Goal: Task Accomplishment & Management: Manage account settings

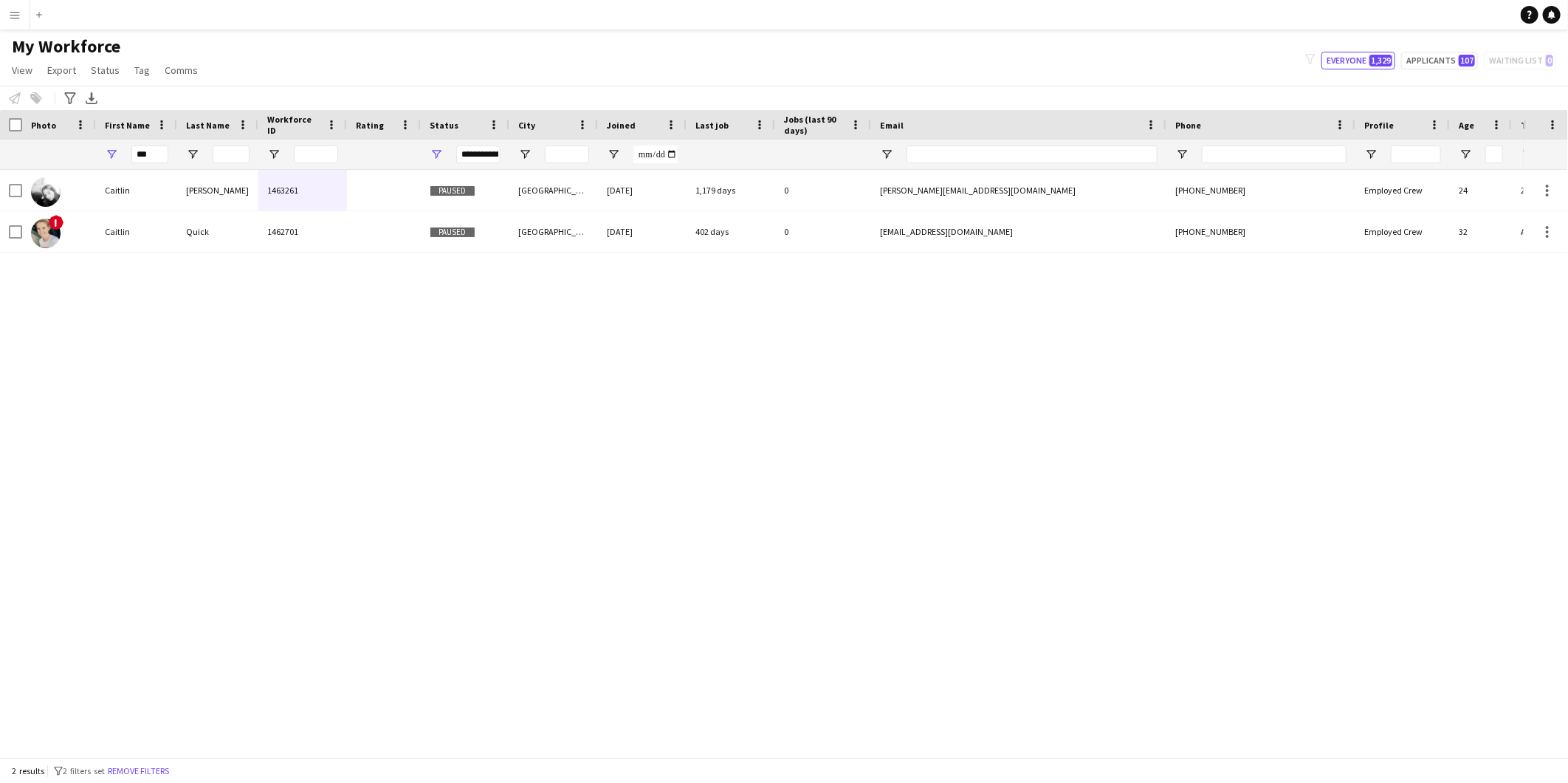
drag, startPoint x: 147, startPoint y: 155, endPoint x: 89, endPoint y: 138, distance: 60.4
click at [89, 139] on div "***" at bounding box center [801, 154] width 1601 height 29
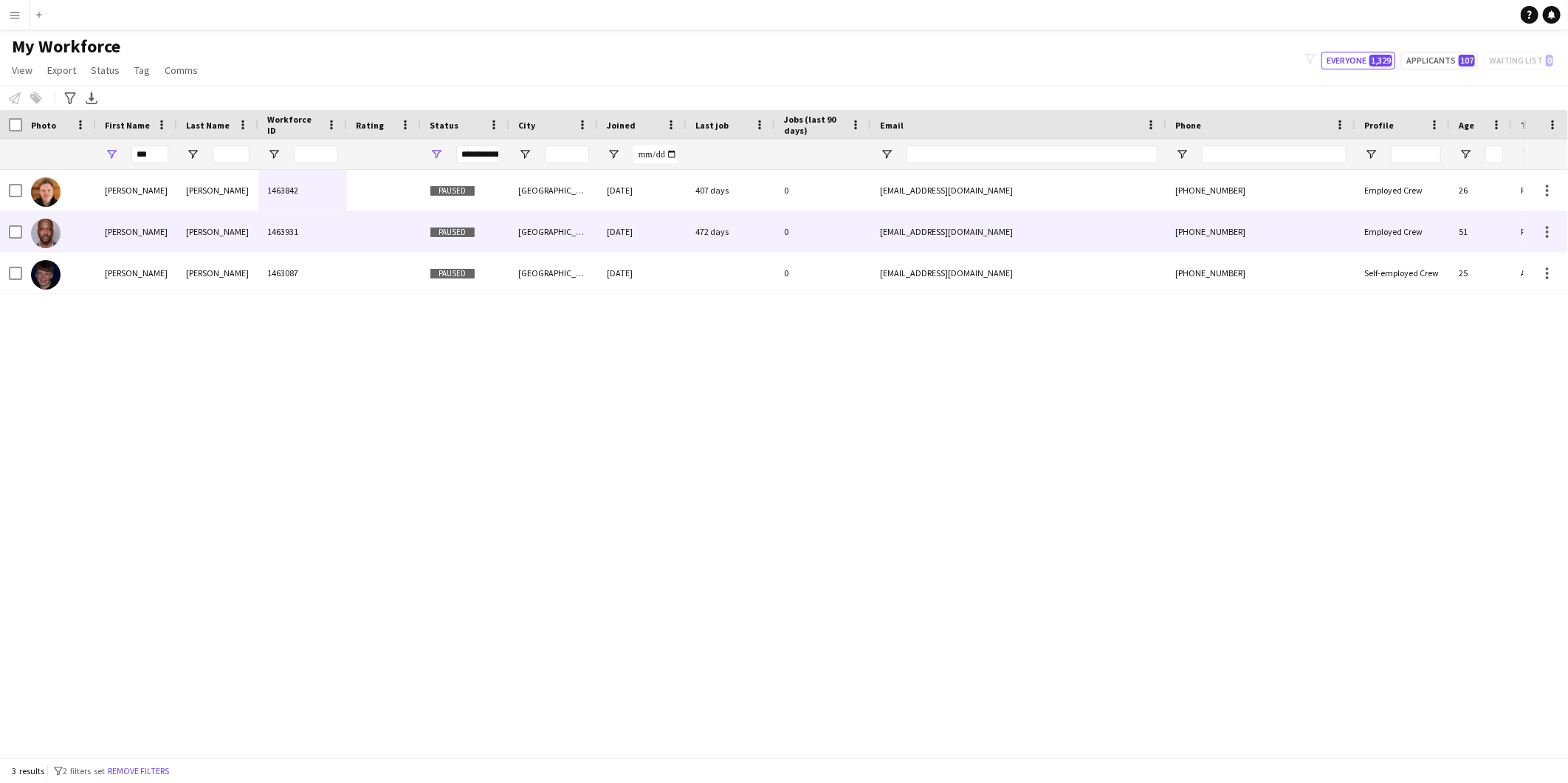
type input "***"
click at [211, 238] on div "[PERSON_NAME]" at bounding box center [218, 232] width 81 height 40
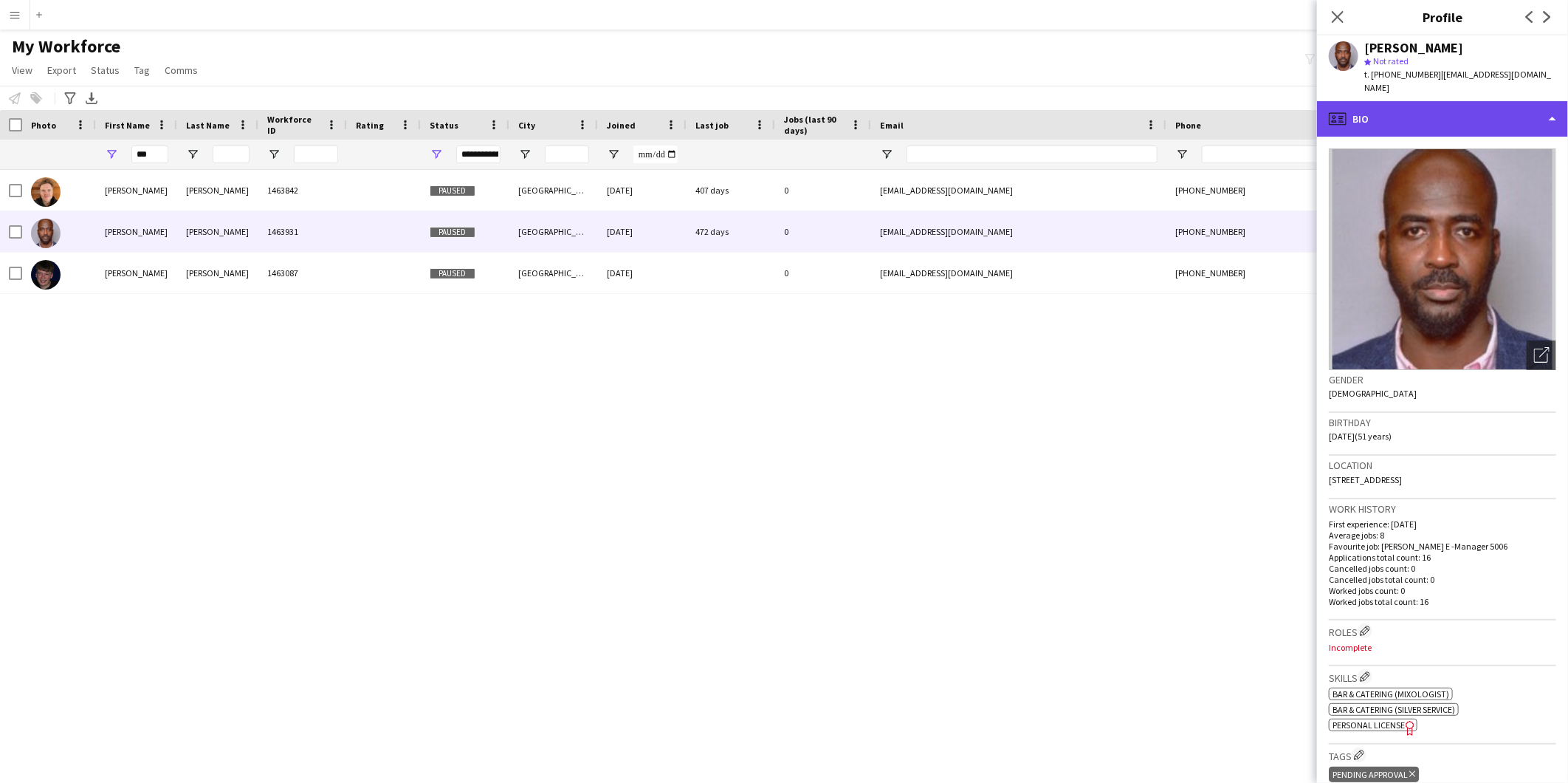
click at [1422, 108] on div "profile Bio" at bounding box center [1443, 119] width 251 height 36
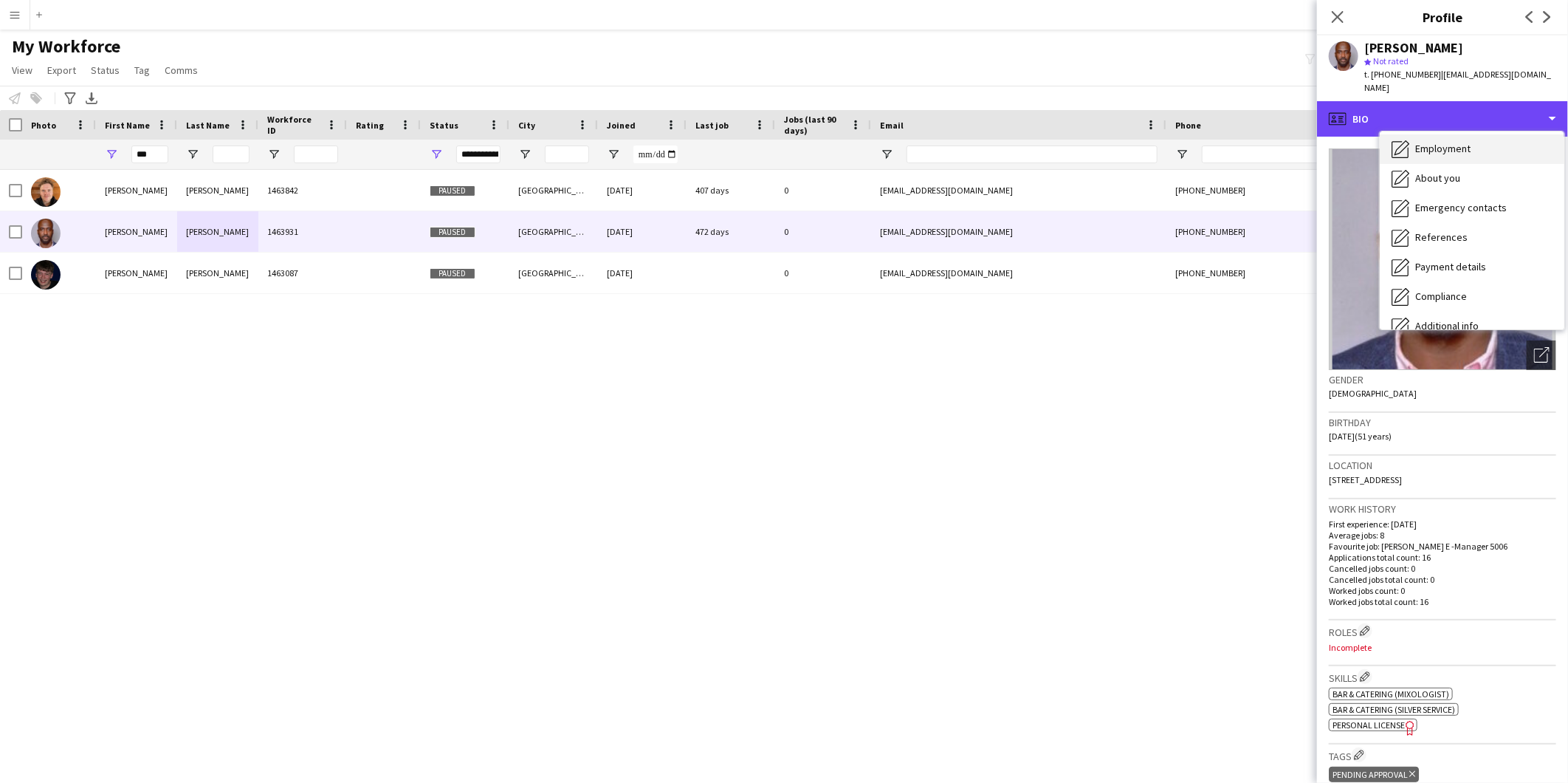
scroll to position [164, 0]
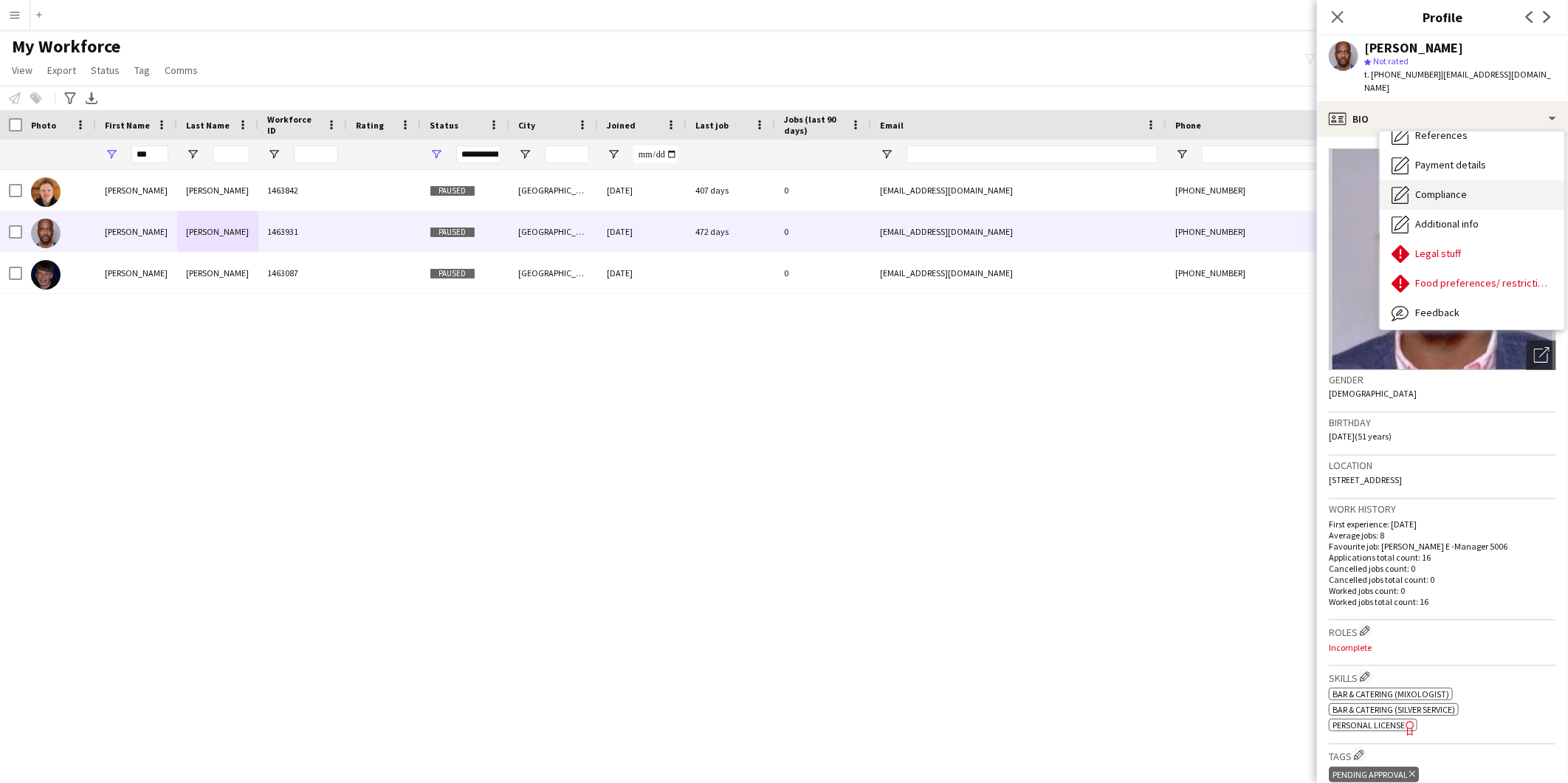
click at [1488, 183] on div "Compliance Compliance" at bounding box center [1472, 195] width 185 height 29
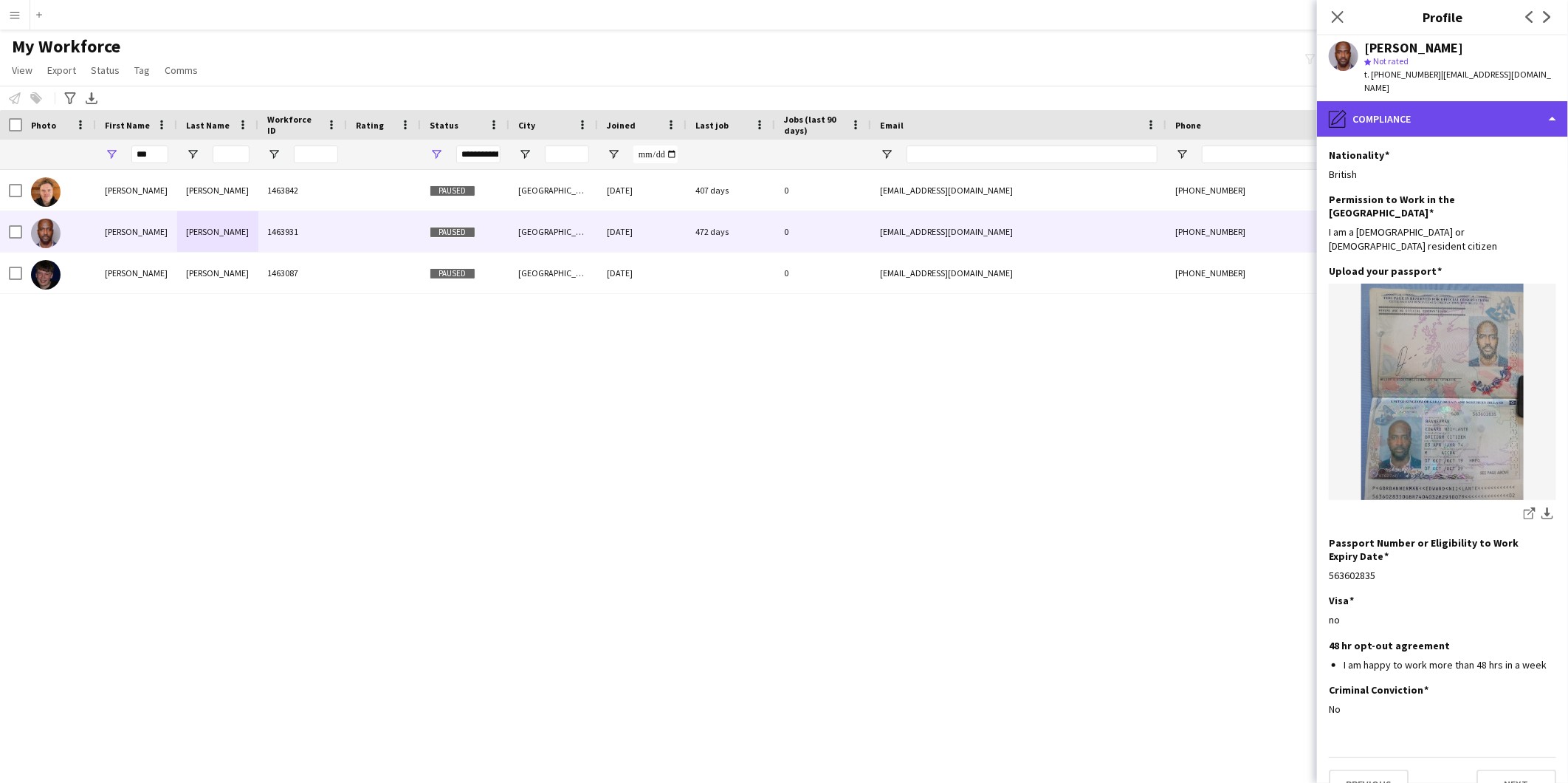
click at [1470, 101] on div "pencil4 Compliance" at bounding box center [1443, 119] width 251 height 36
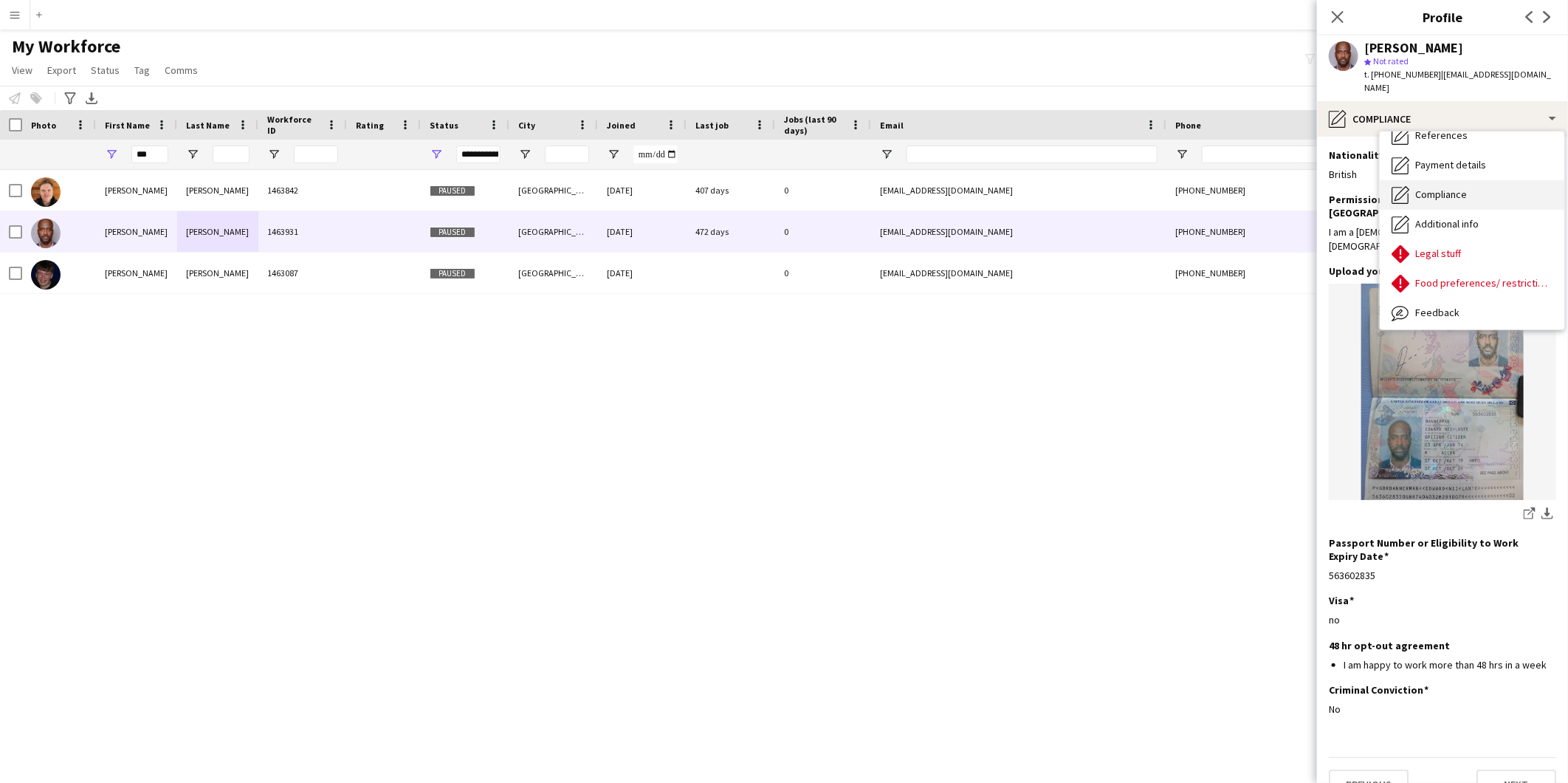
click at [1455, 188] on span "Compliance" at bounding box center [1442, 194] width 52 height 13
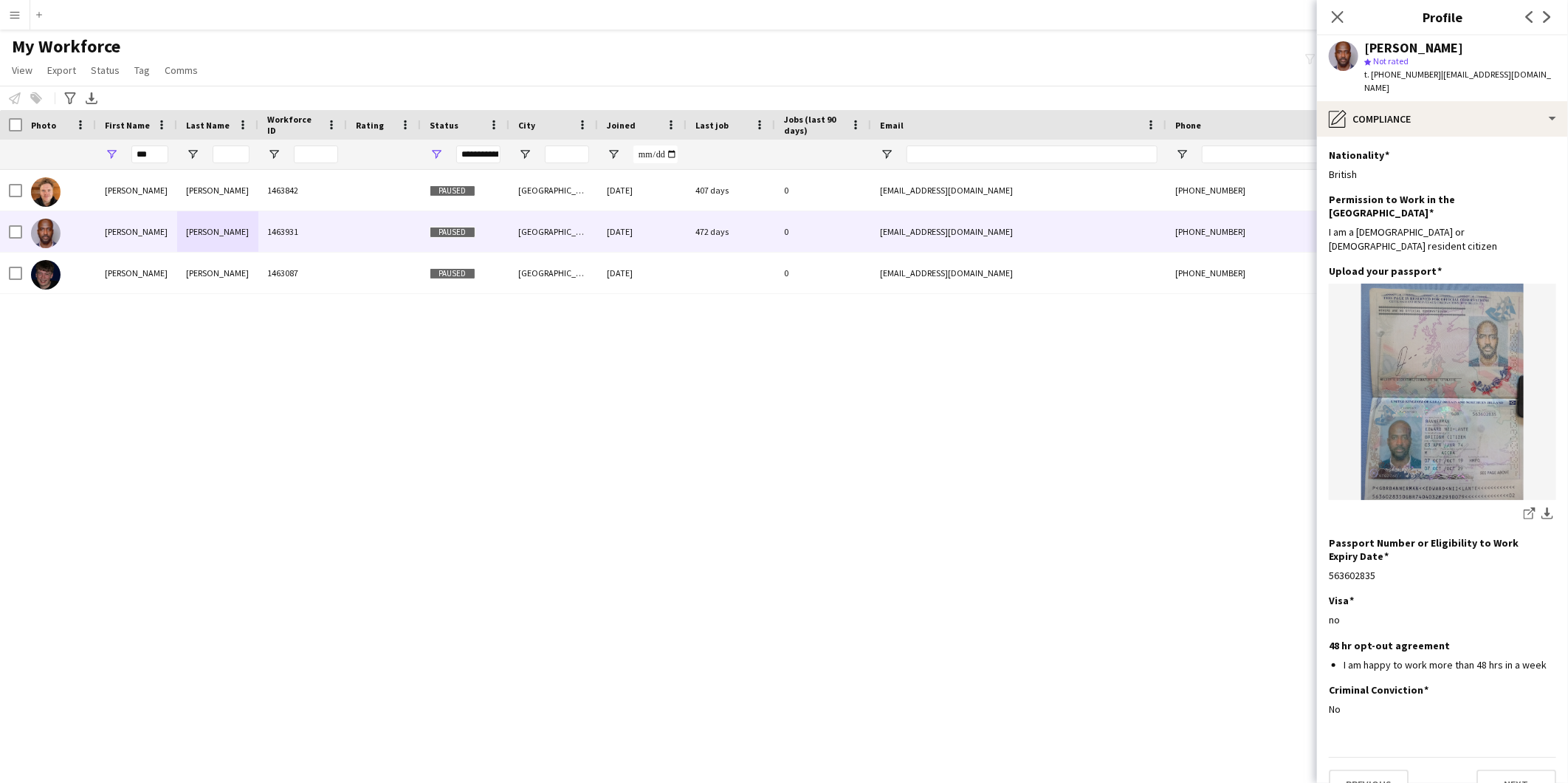
drag, startPoint x: 1441, startPoint y: 85, endPoint x: 1444, endPoint y: 98, distance: 13.3
click at [1440, 85] on div "Edward Bannerman star Not rated t. +447432692864 | eniilante@aol.com" at bounding box center [1443, 68] width 251 height 66
click at [1443, 104] on div "pencil4 Compliance" at bounding box center [1443, 119] width 251 height 36
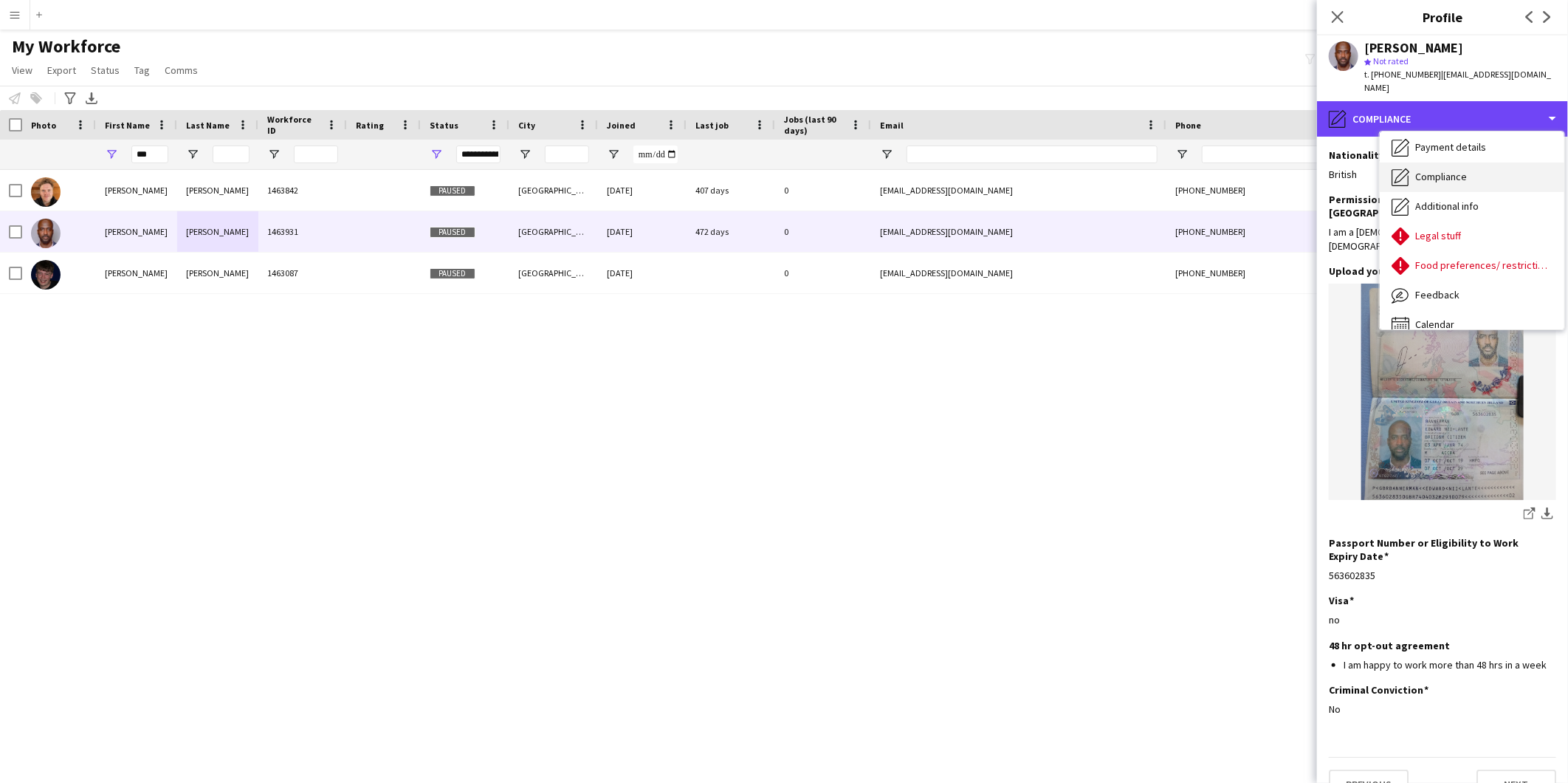
scroll to position [197, 0]
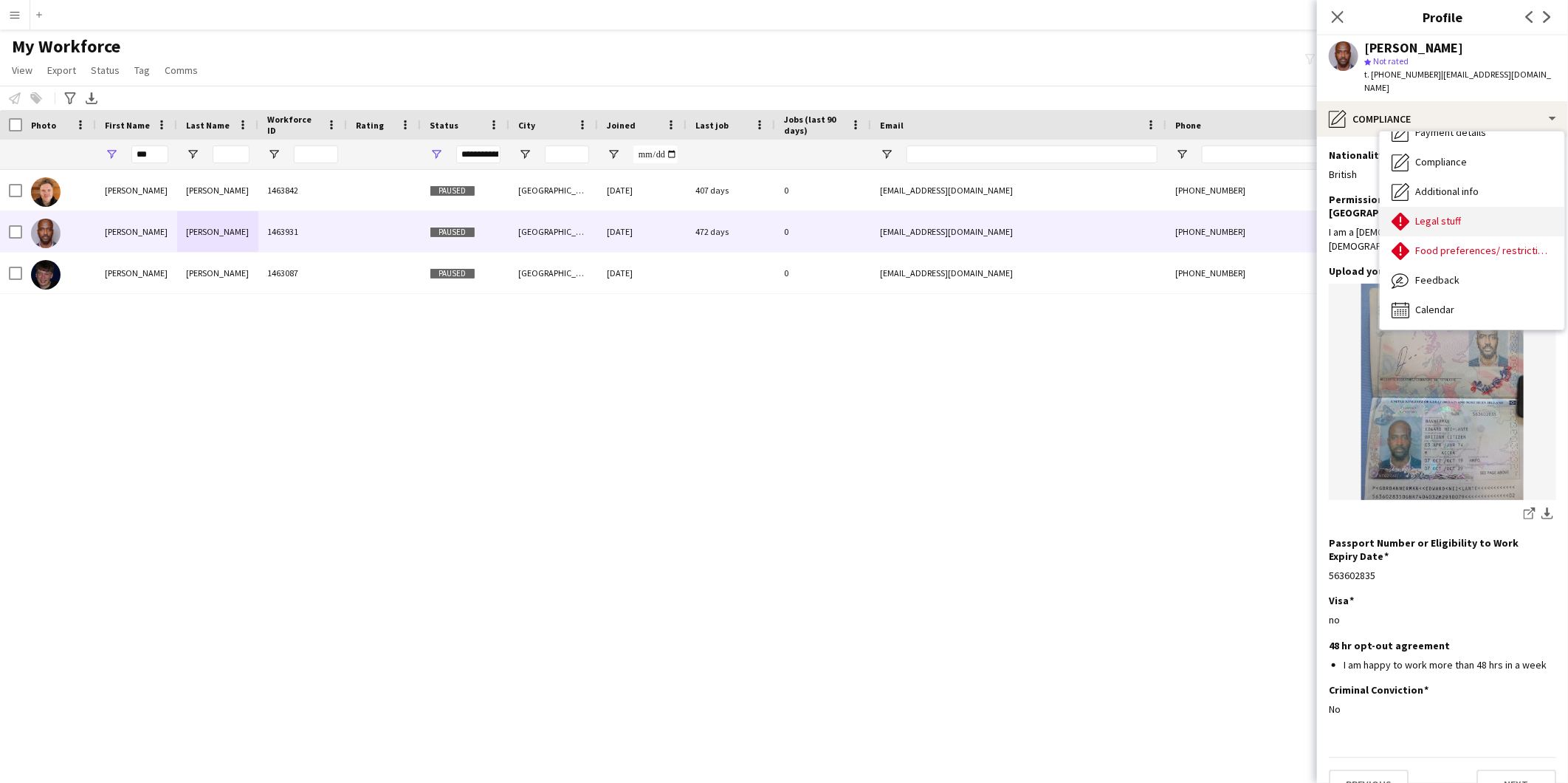
click at [1456, 206] on div "Legal stuff Legal stuff" at bounding box center [1472, 221] width 185 height 29
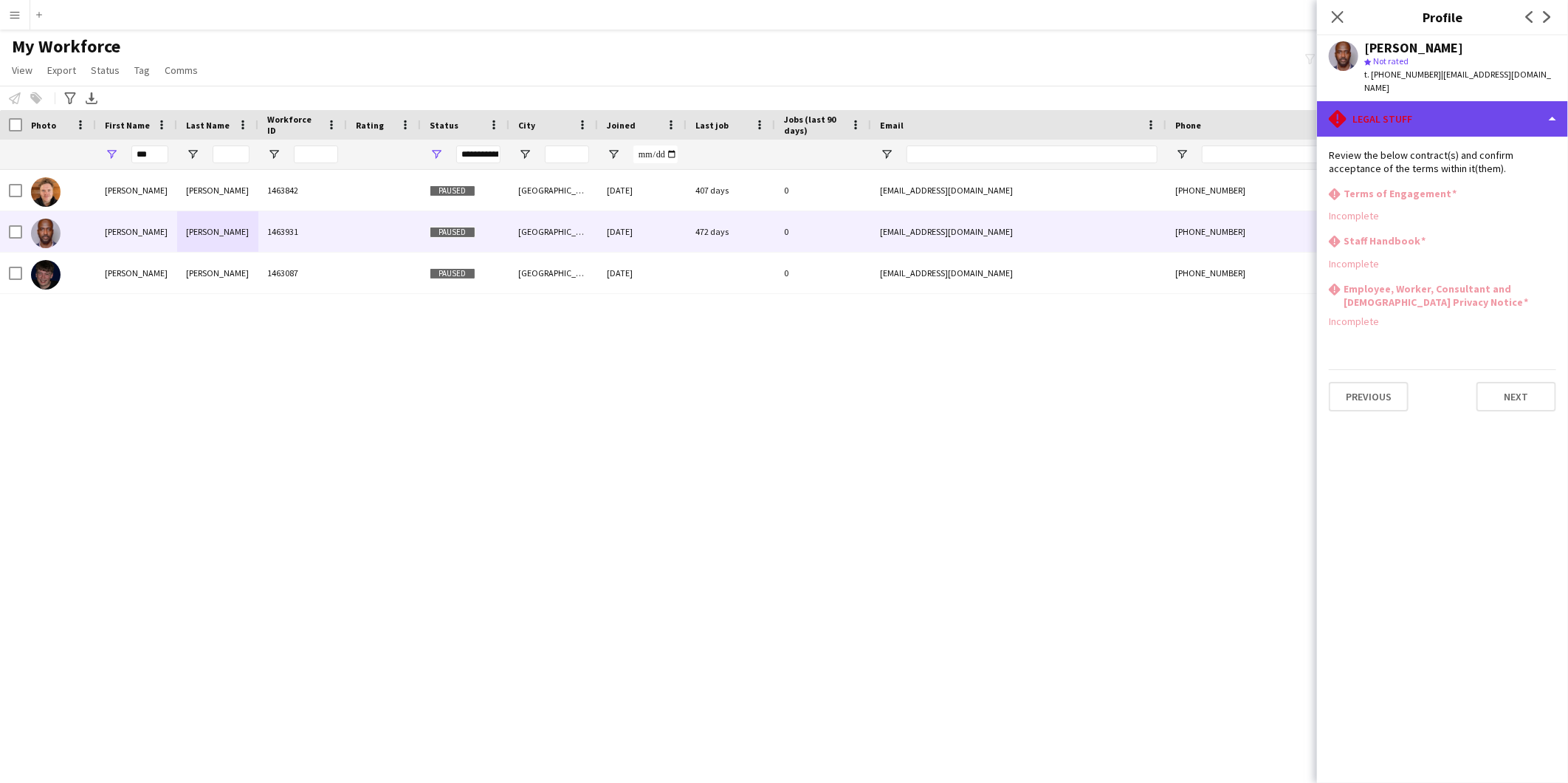
click at [1413, 101] on div "rhombus-alert Legal stuff" at bounding box center [1443, 119] width 251 height 36
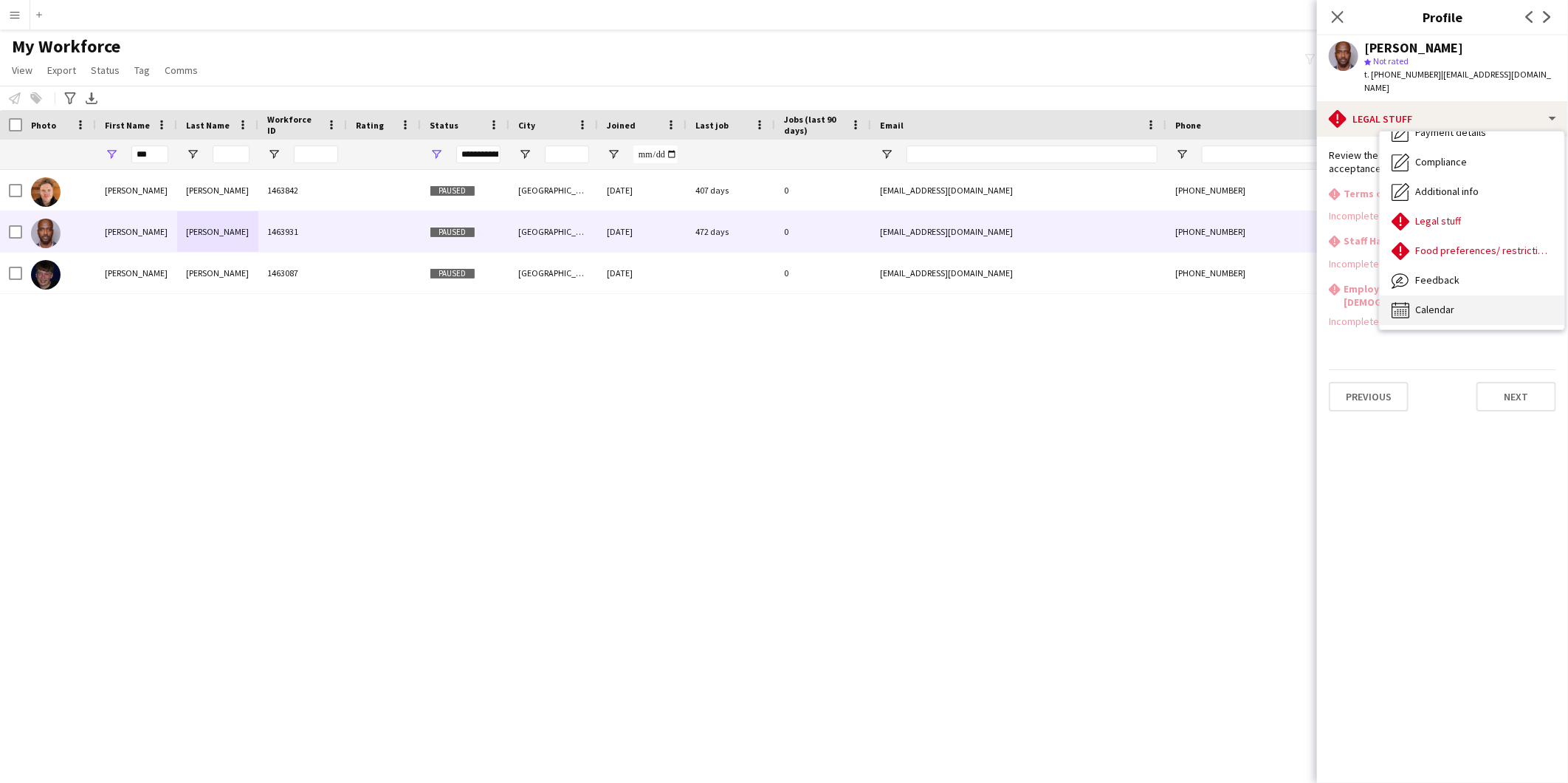
click at [1467, 296] on div "Calendar Calendar" at bounding box center [1472, 310] width 185 height 29
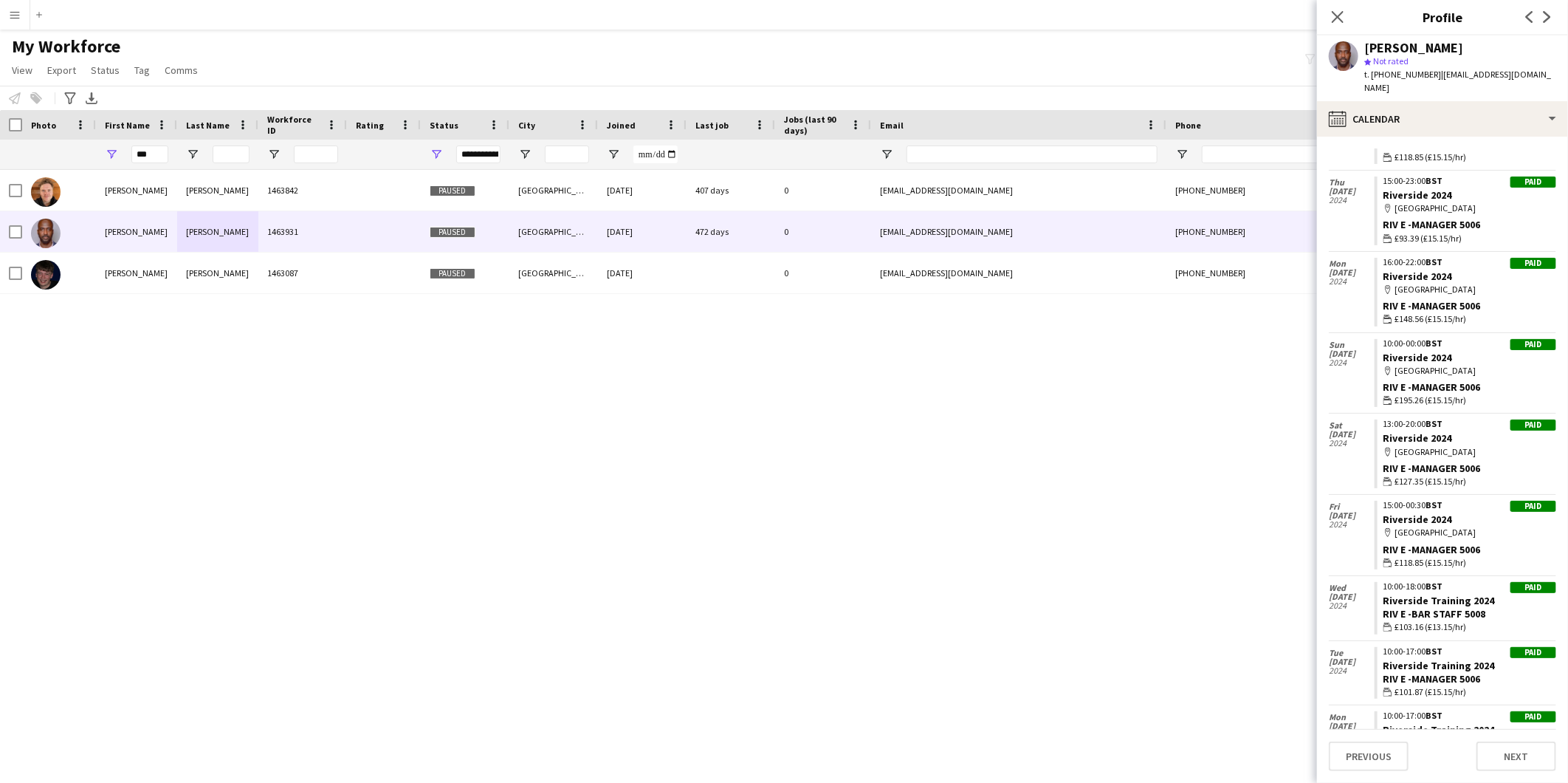
scroll to position [677, 0]
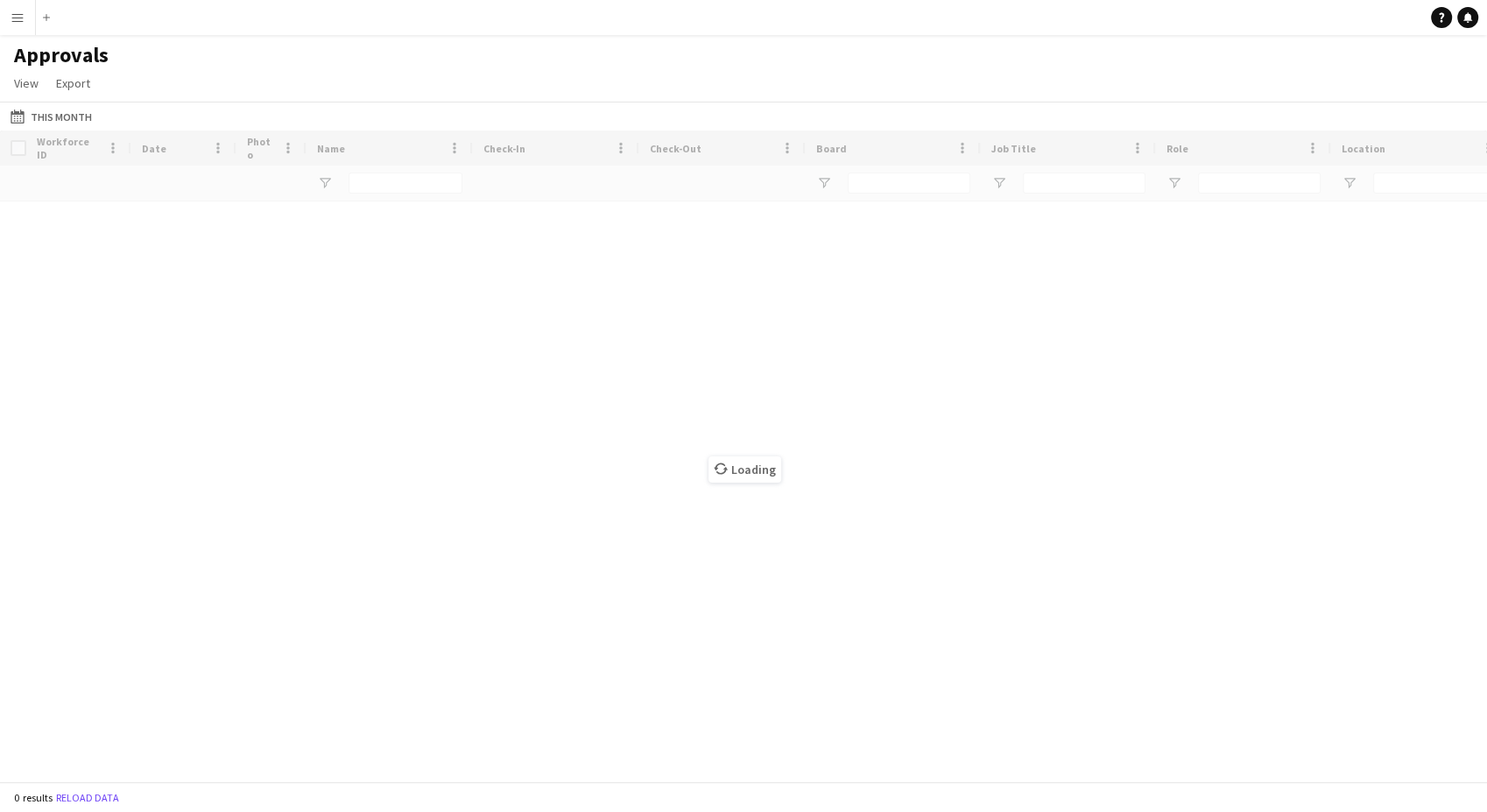
click at [14, 27] on button "Menu" at bounding box center [17, 17] width 35 height 35
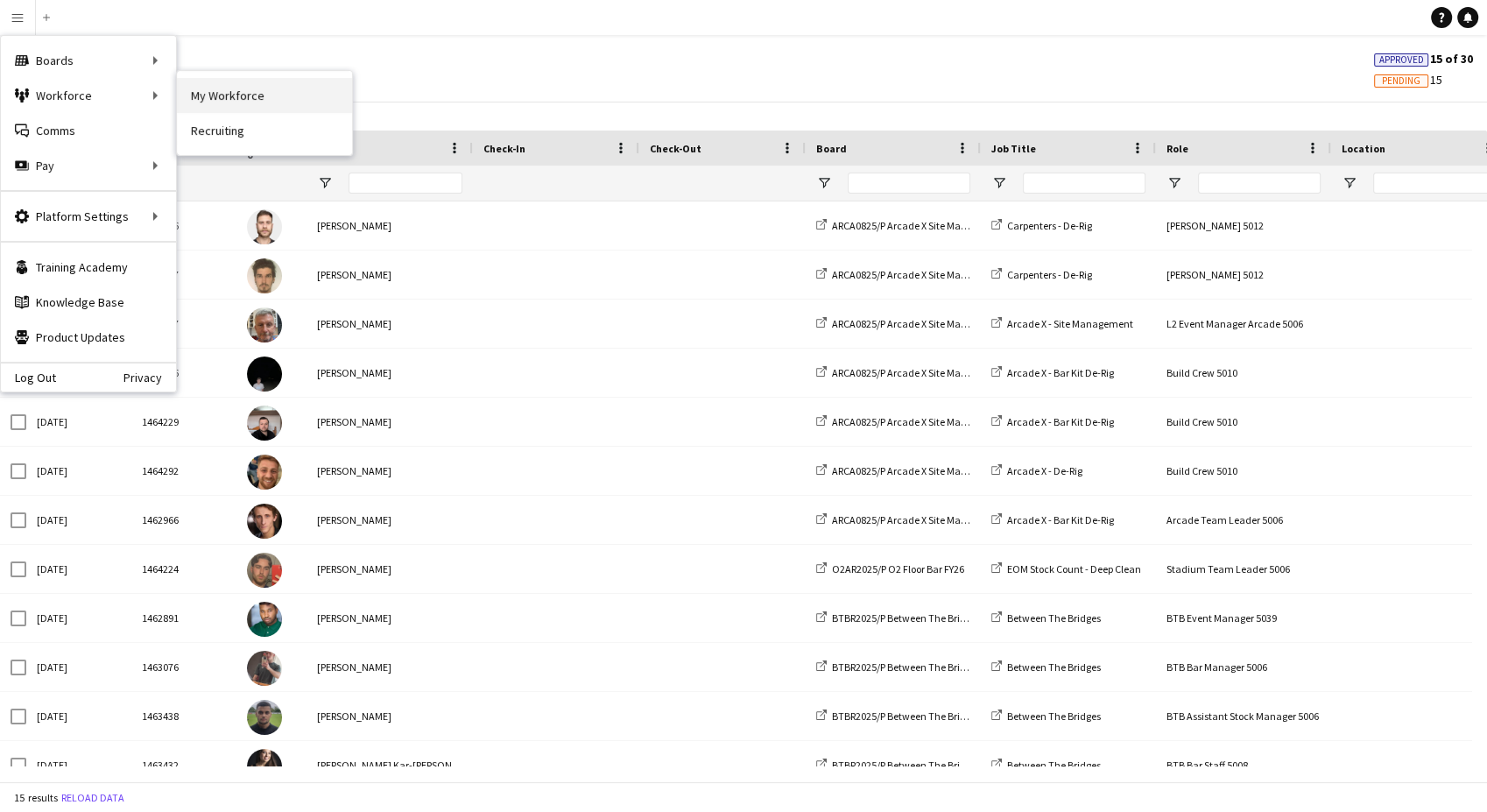
click at [196, 96] on link "My Workforce" at bounding box center [264, 95] width 175 height 35
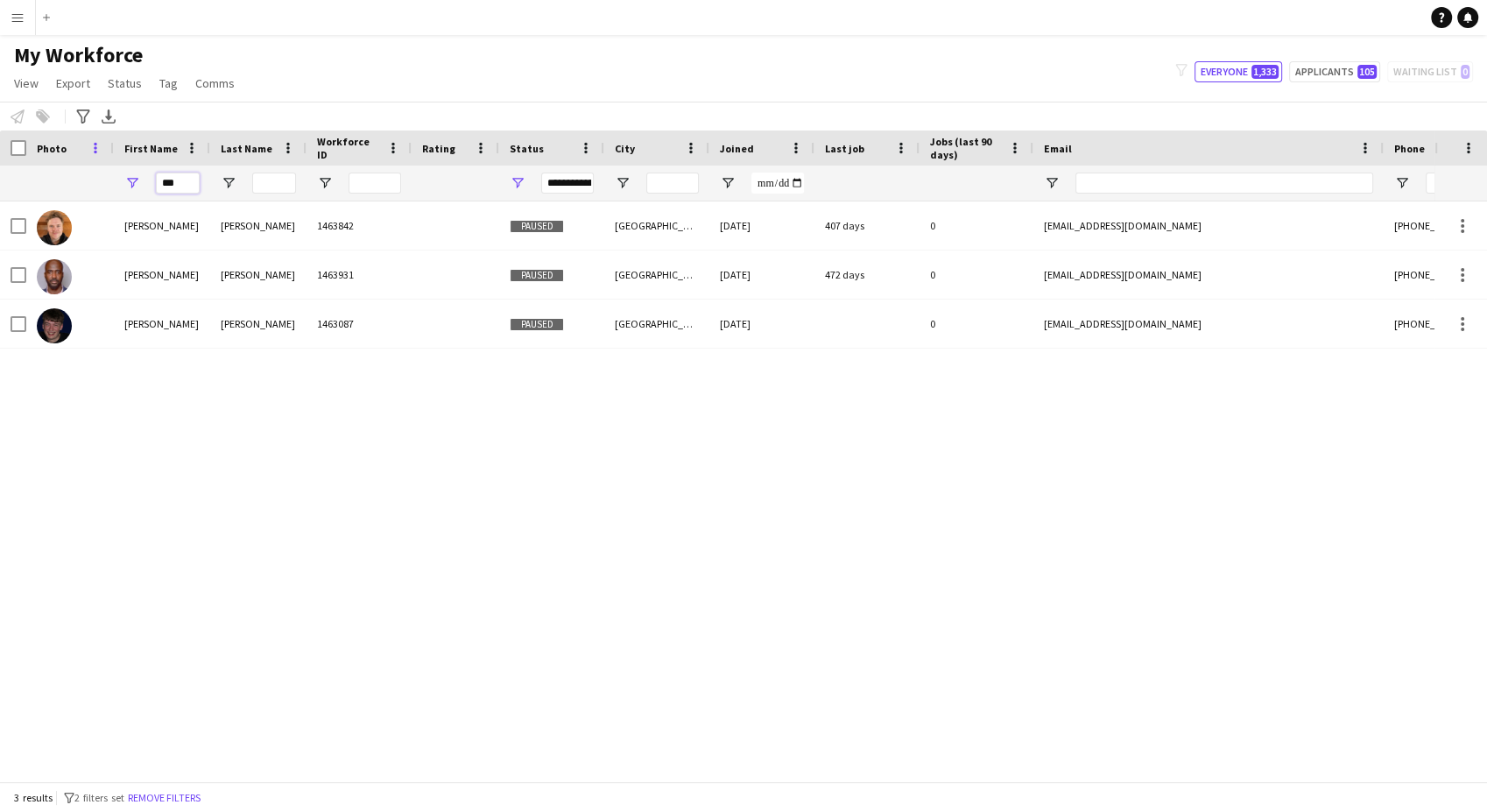
drag, startPoint x: 155, startPoint y: 174, endPoint x: 101, endPoint y: 152, distance: 58.3
click at [101, 152] on div "Workforce Details Photo First Name ***" at bounding box center [949, 166] width 1899 height 71
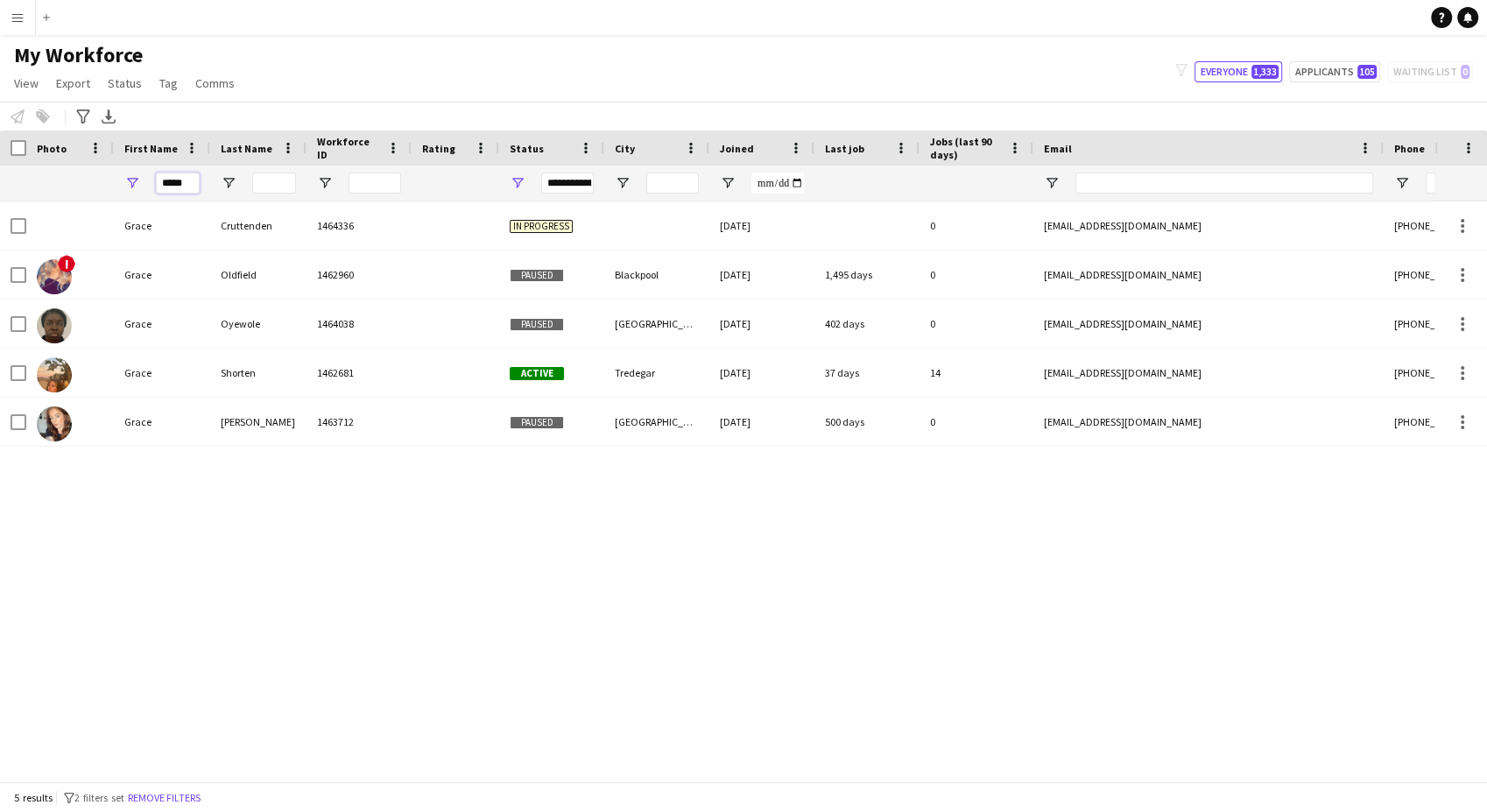
type input "*****"
click at [282, 179] on input "Last Name Filter Input" at bounding box center [275, 183] width 44 height 21
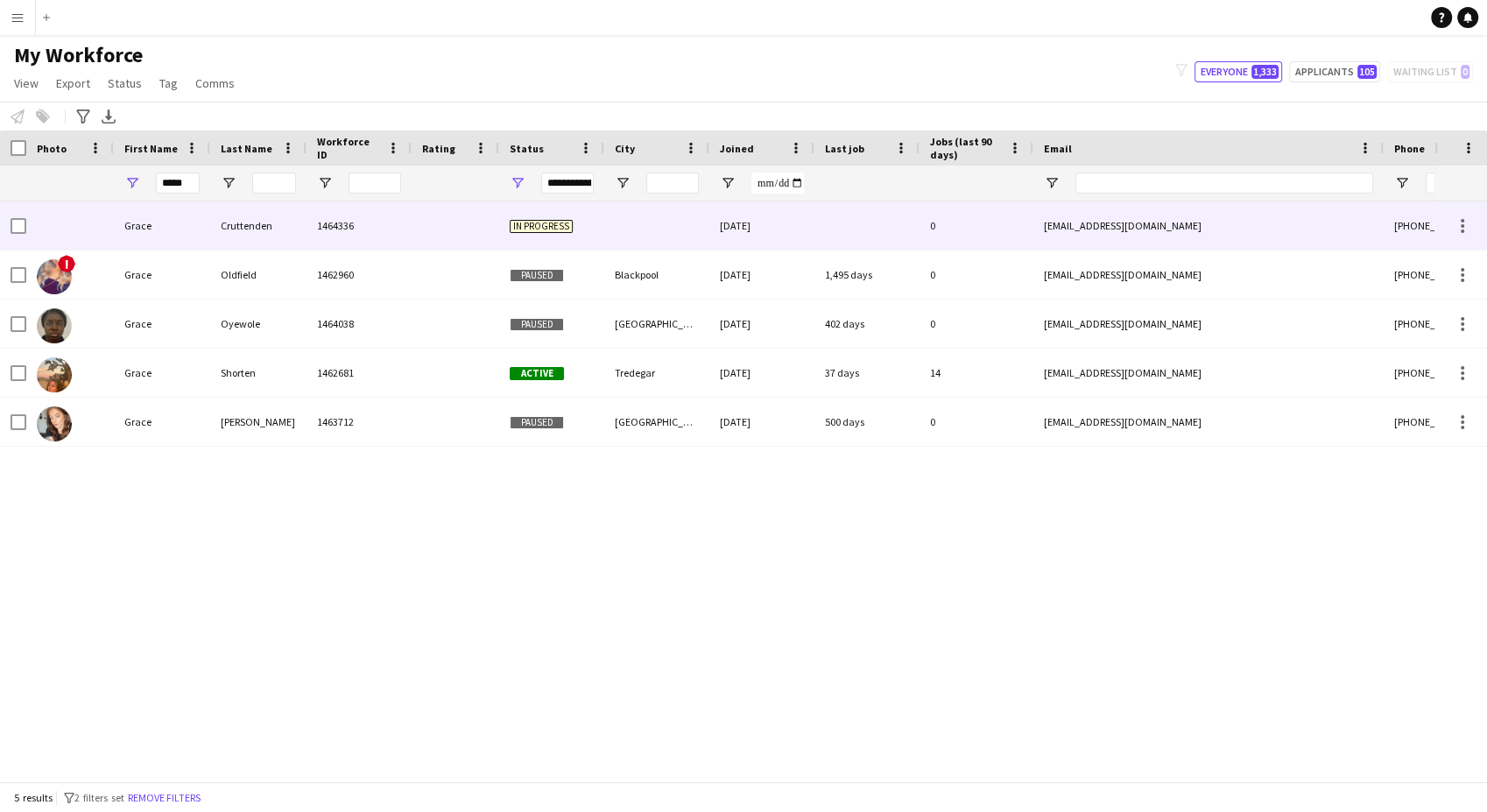
click at [264, 234] on div "Cruttenden" at bounding box center [258, 226] width 96 height 48
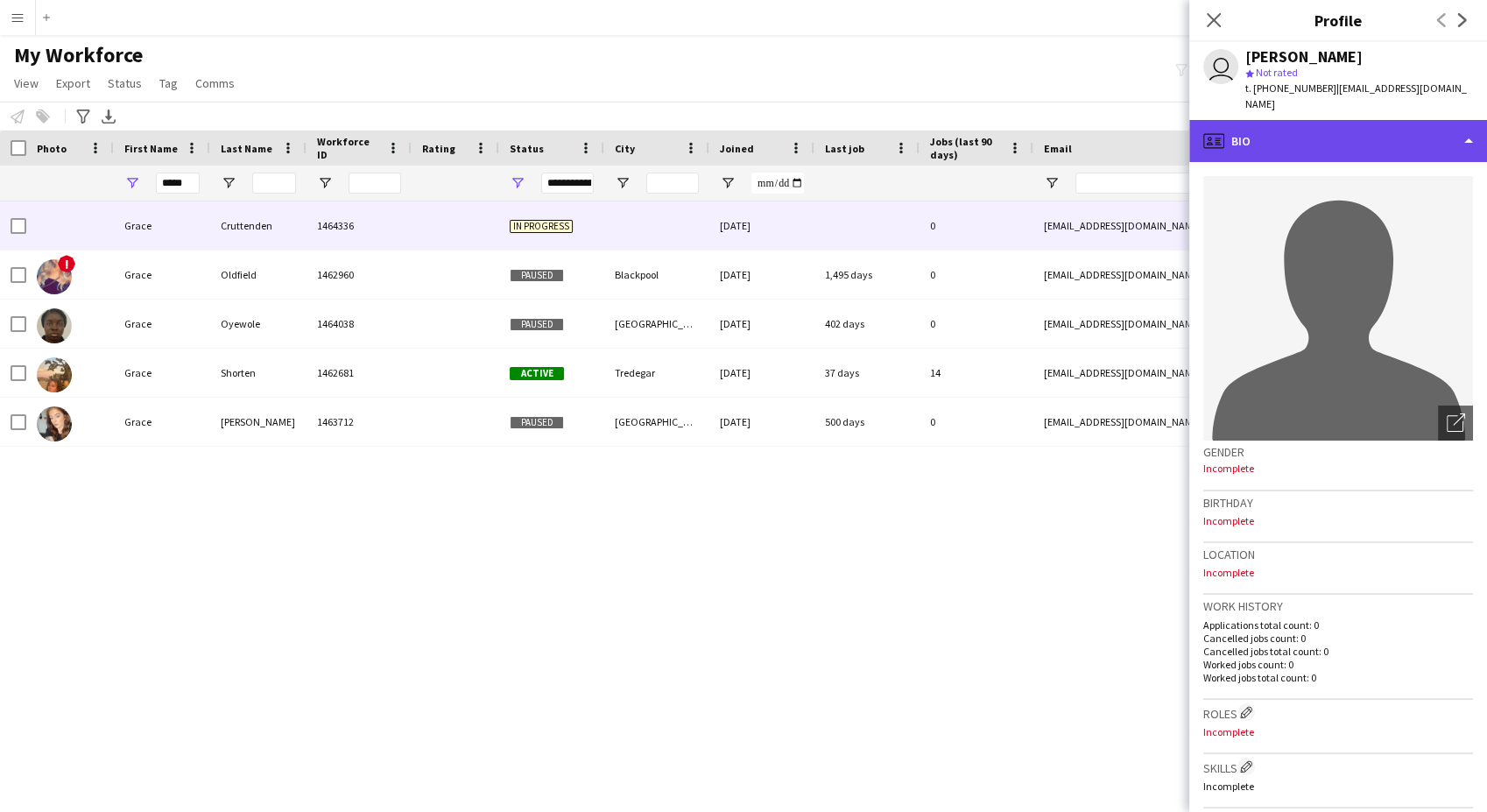
click at [1324, 127] on div "profile Bio" at bounding box center [1338, 141] width 298 height 42
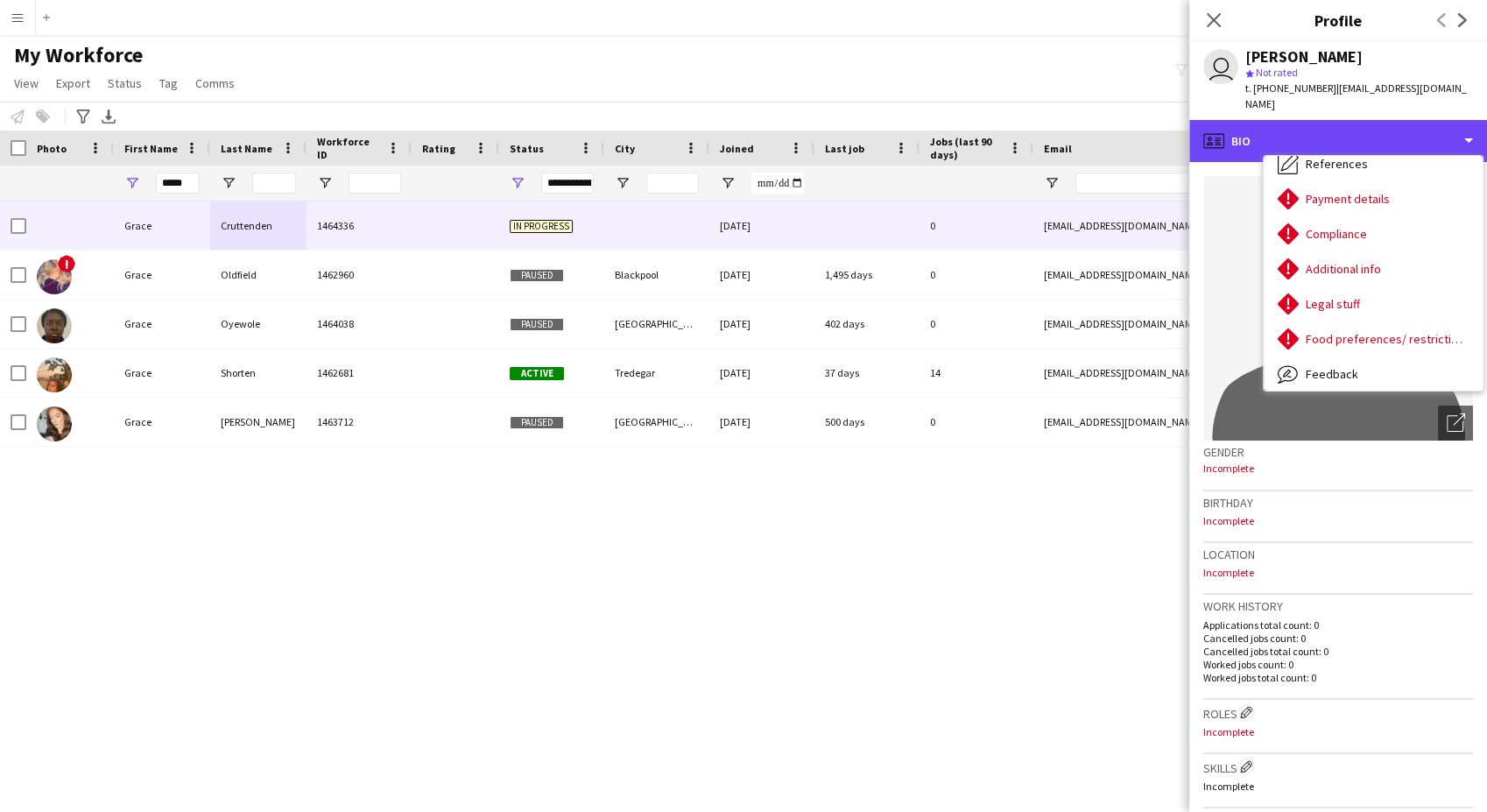
scroll to position [194, 0]
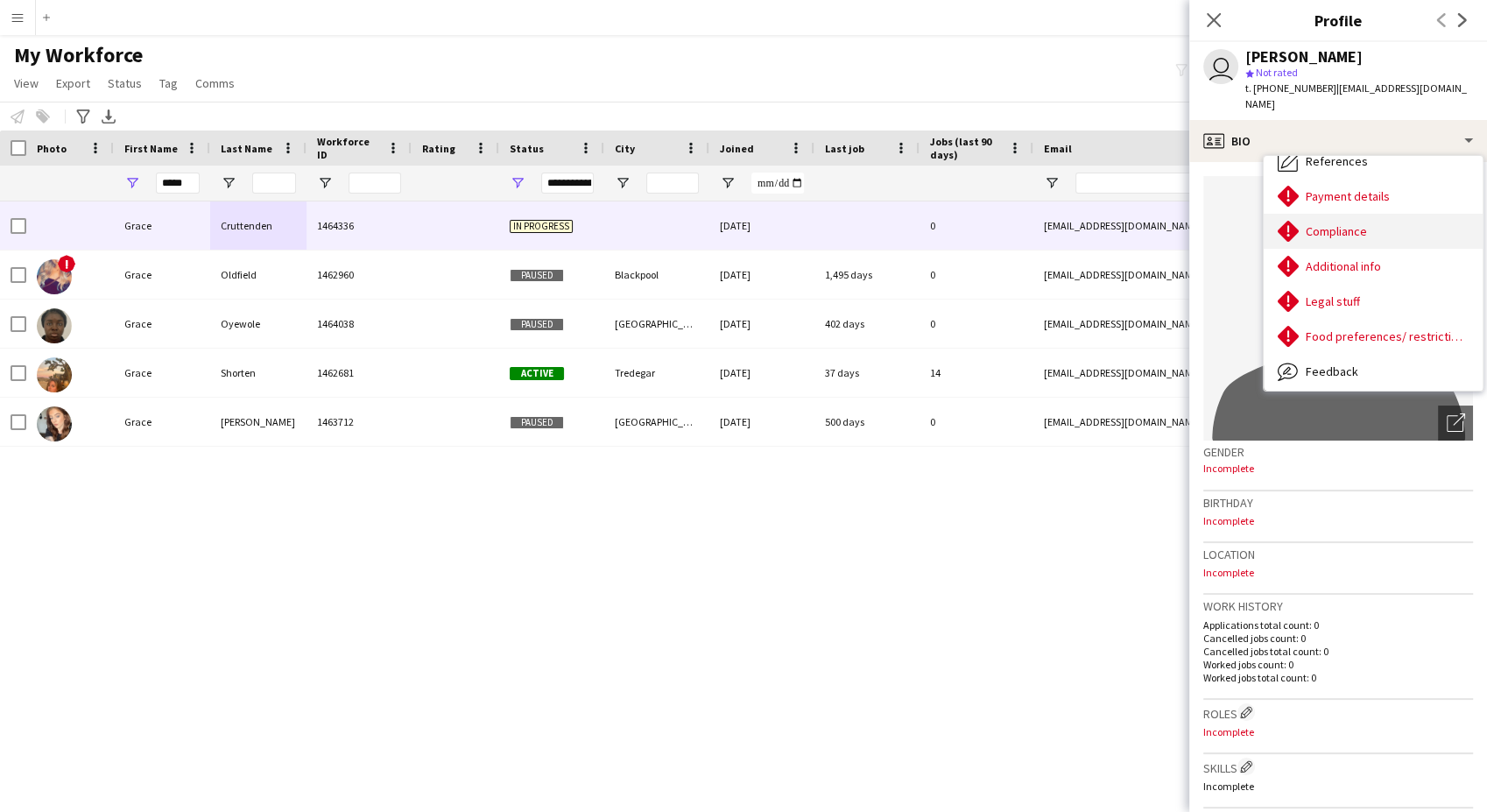
click at [1355, 227] on div "Compliance Compliance" at bounding box center [1373, 231] width 219 height 35
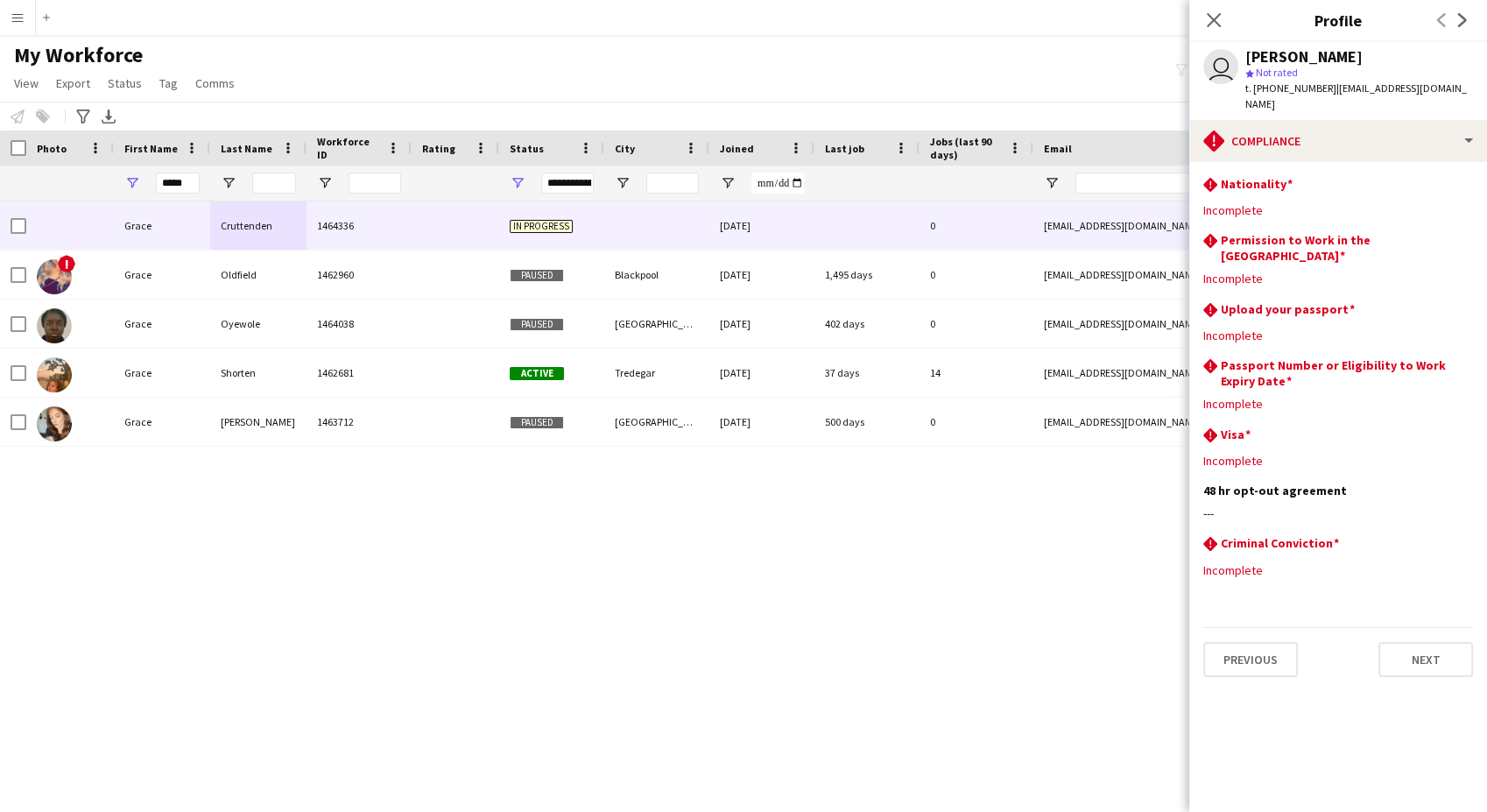
click at [512, 613] on div "[PERSON_NAME] 1464336 In progress [DATE] 0 [EMAIL_ADDRESS][DOMAIN_NAME] [PHONE_…" at bounding box center [717, 484] width 1434 height 564
click at [1470, 301] on app-icon "Edit this field" at bounding box center [1466, 308] width 14 height 14
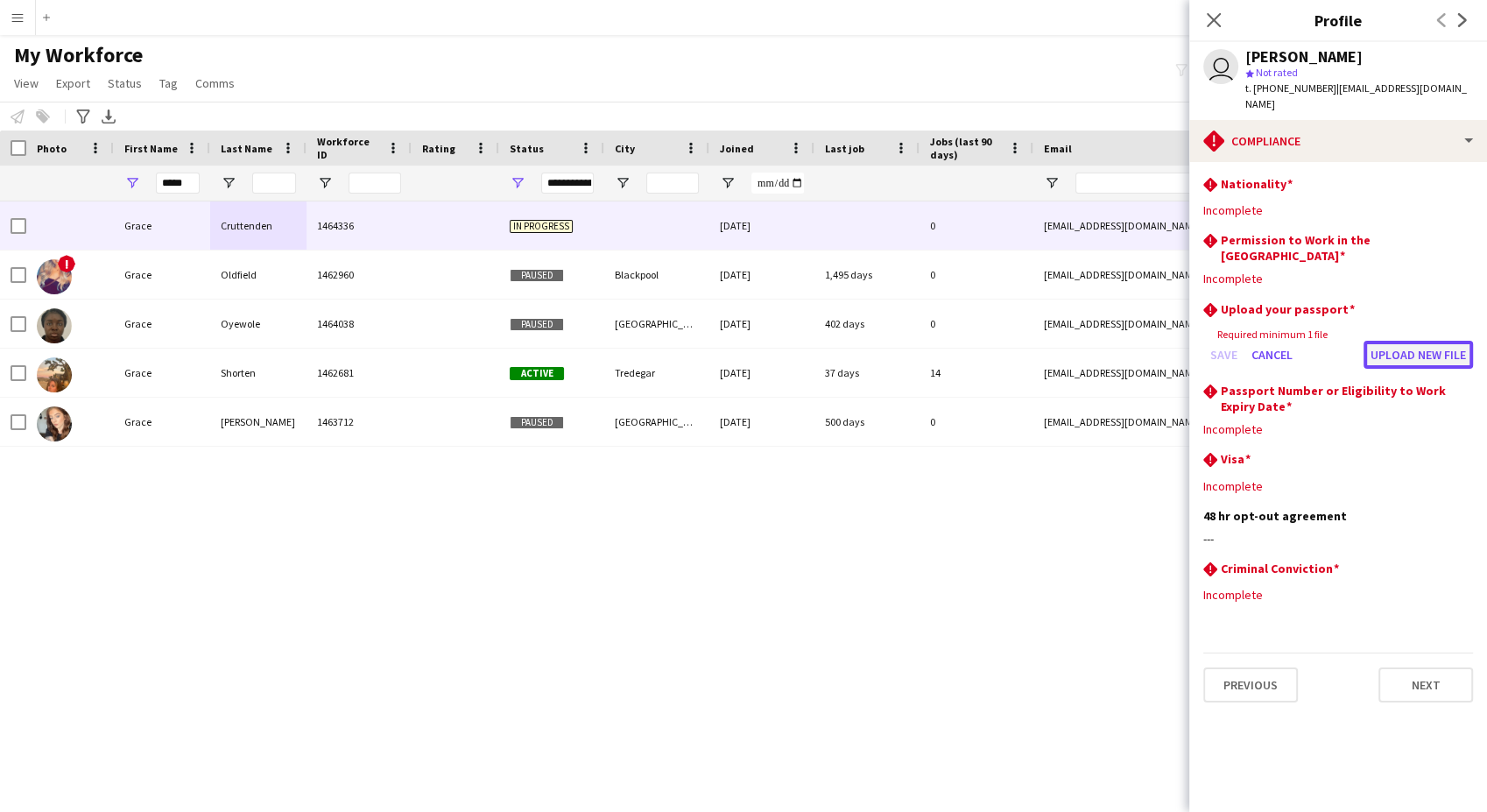
click at [1415, 341] on button "Upload new file" at bounding box center [1418, 354] width 109 height 28
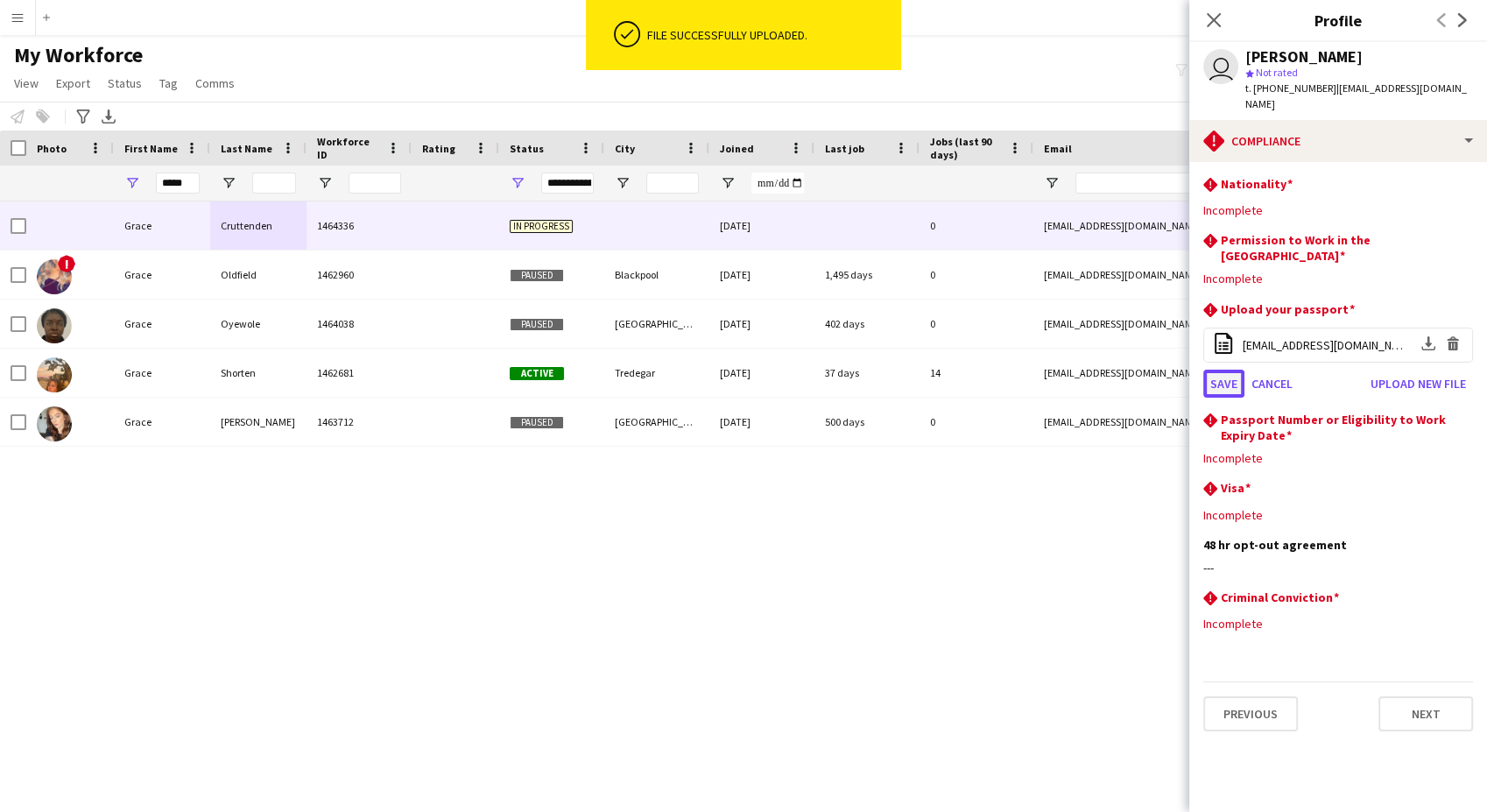
click at [1211, 370] on button "Save" at bounding box center [1223, 383] width 41 height 28
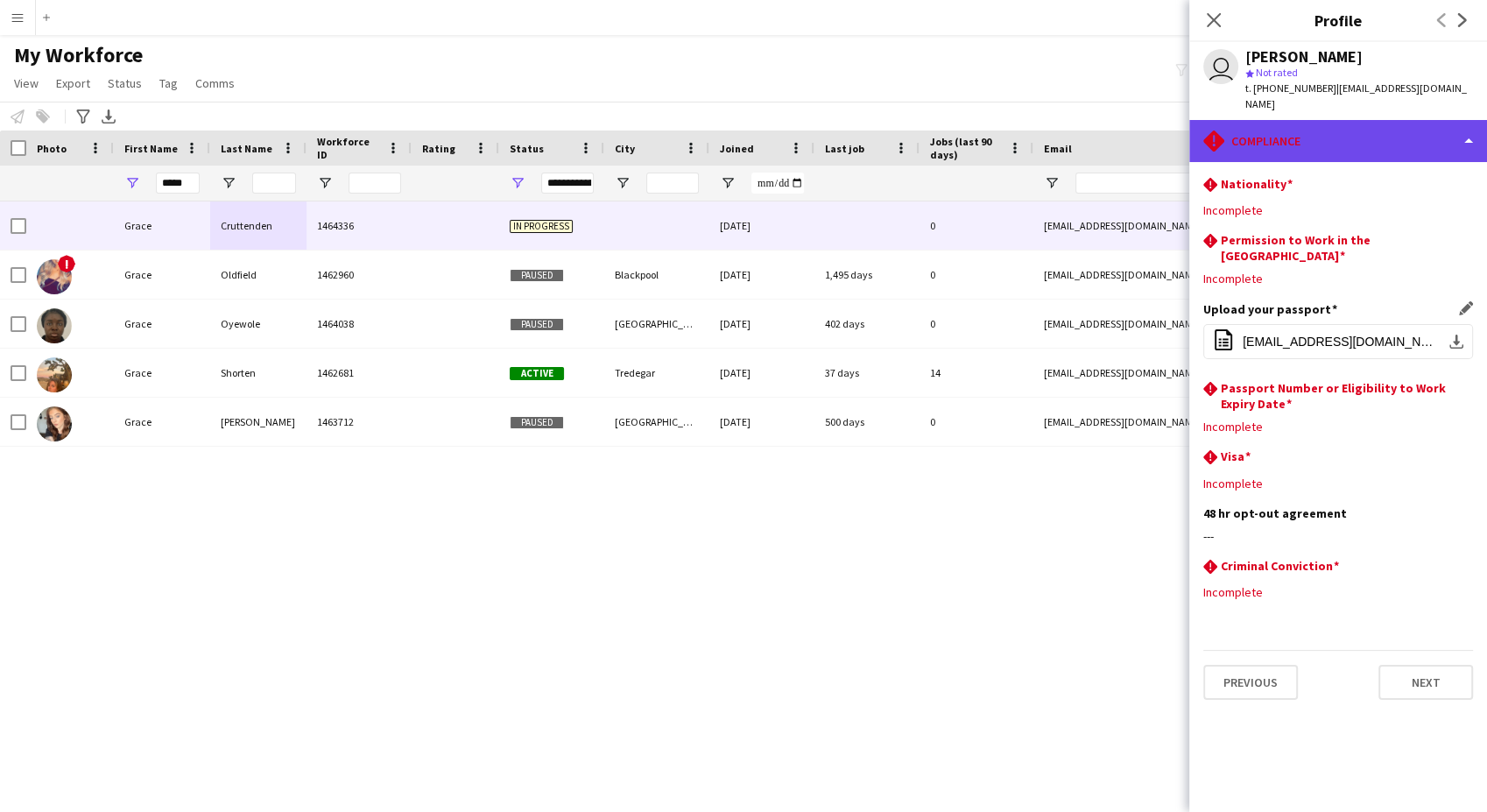
click at [1278, 124] on div "rhombus-alert Compliance" at bounding box center [1338, 141] width 298 height 42
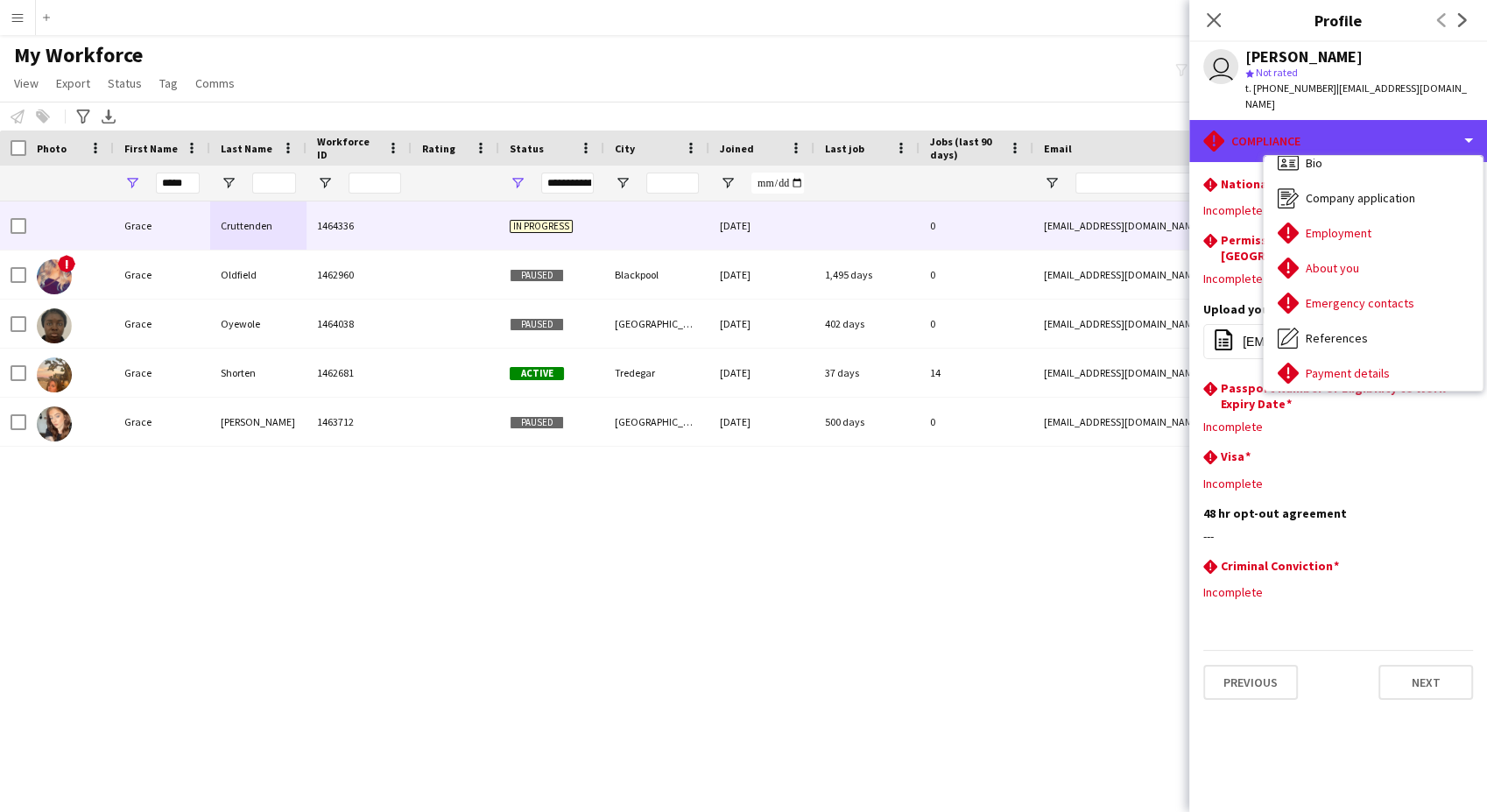
scroll to position [0, 0]
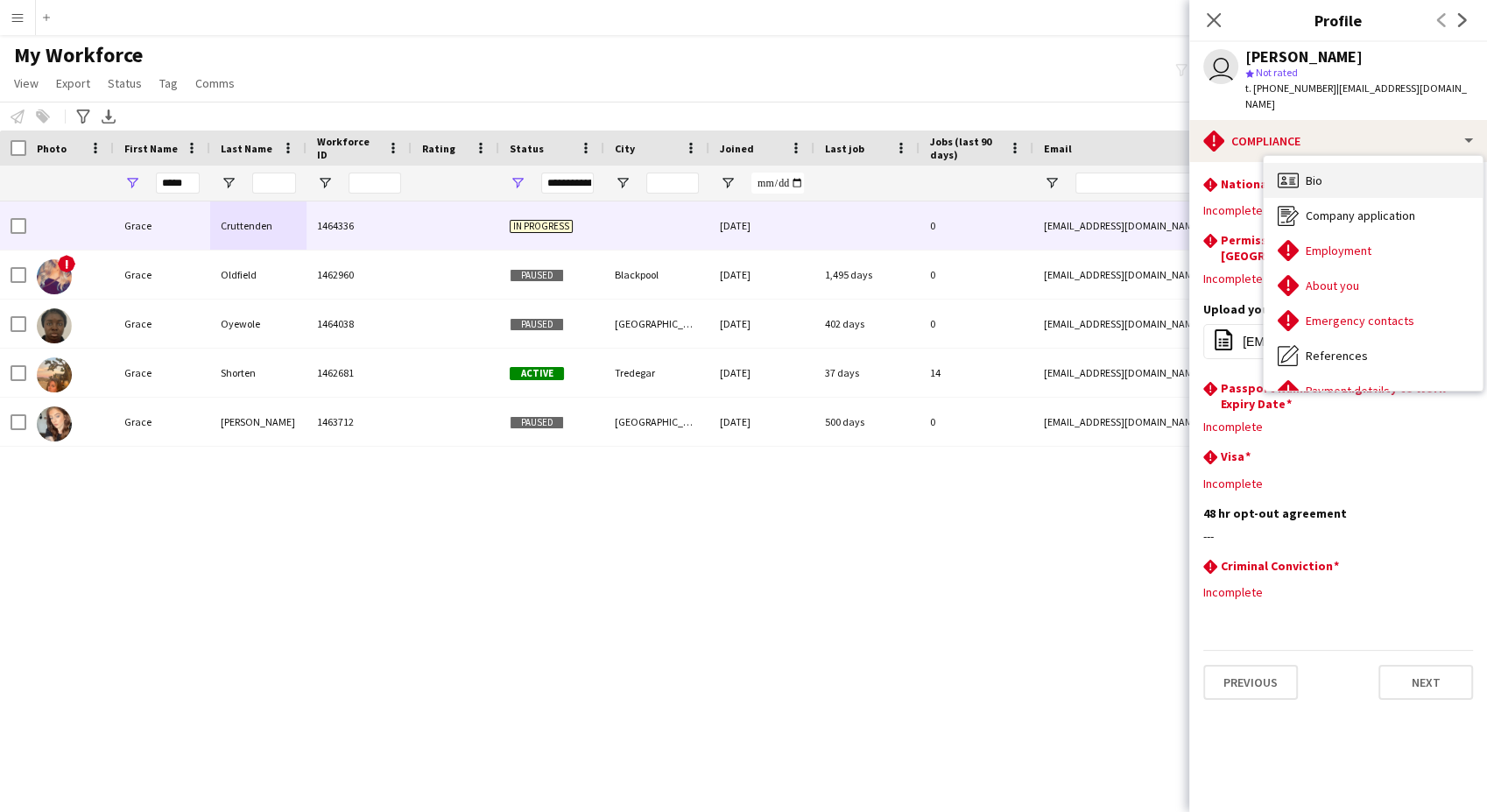
click at [1352, 163] on div "Bio Bio" at bounding box center [1373, 180] width 219 height 35
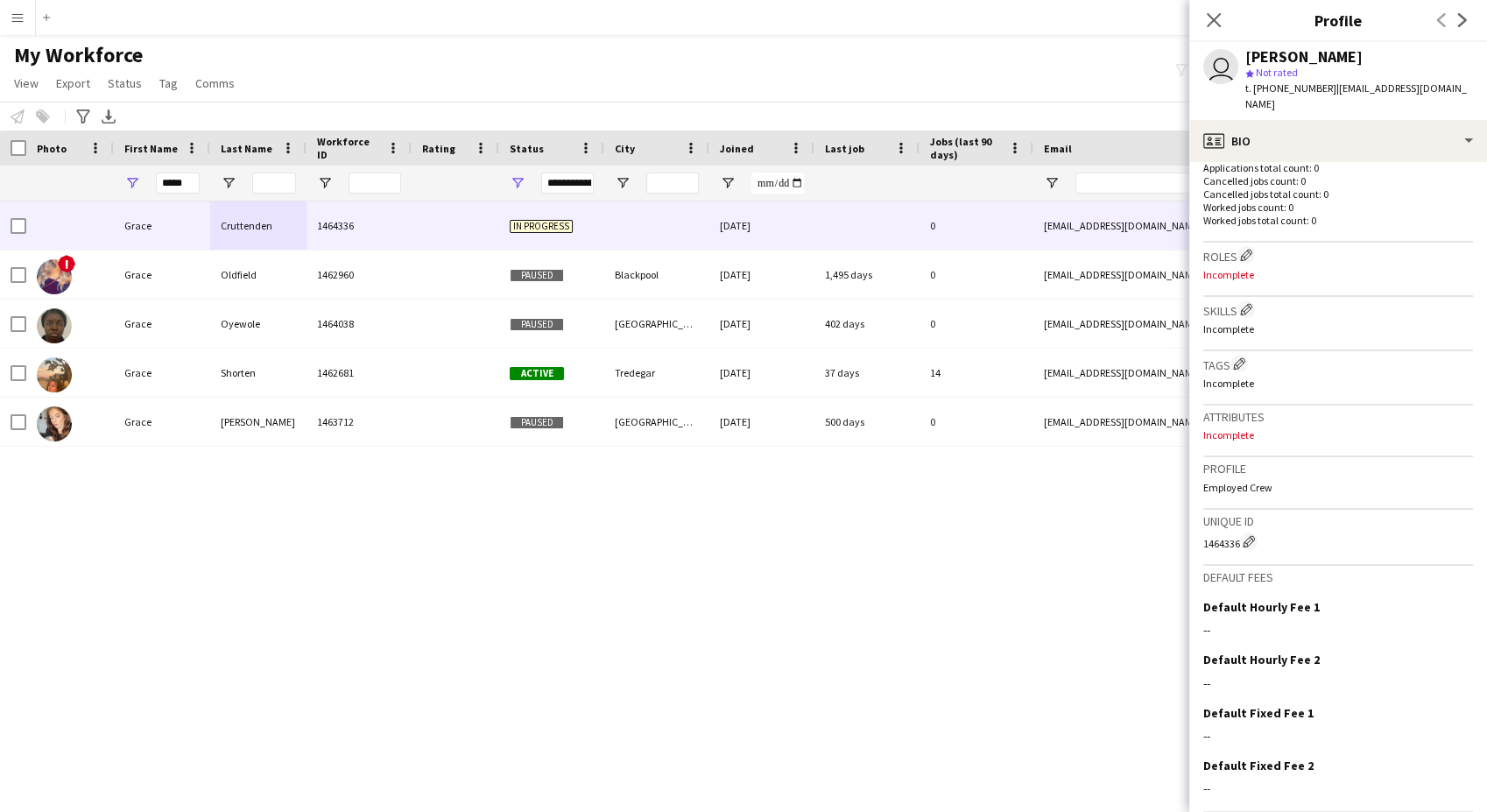
scroll to position [486, 0]
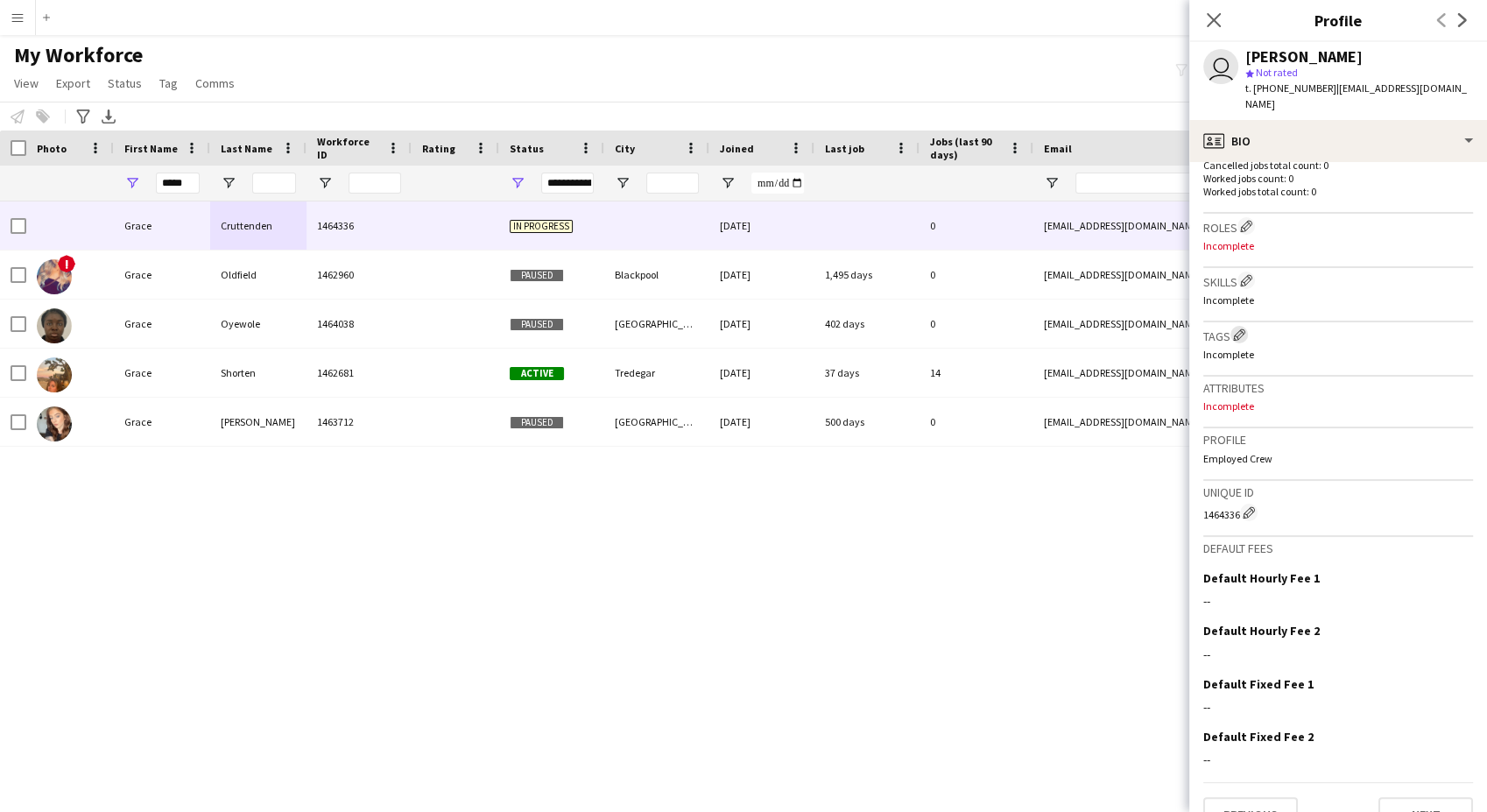
click at [1240, 328] on app-icon "Edit crew company tags" at bounding box center [1238, 334] width 12 height 12
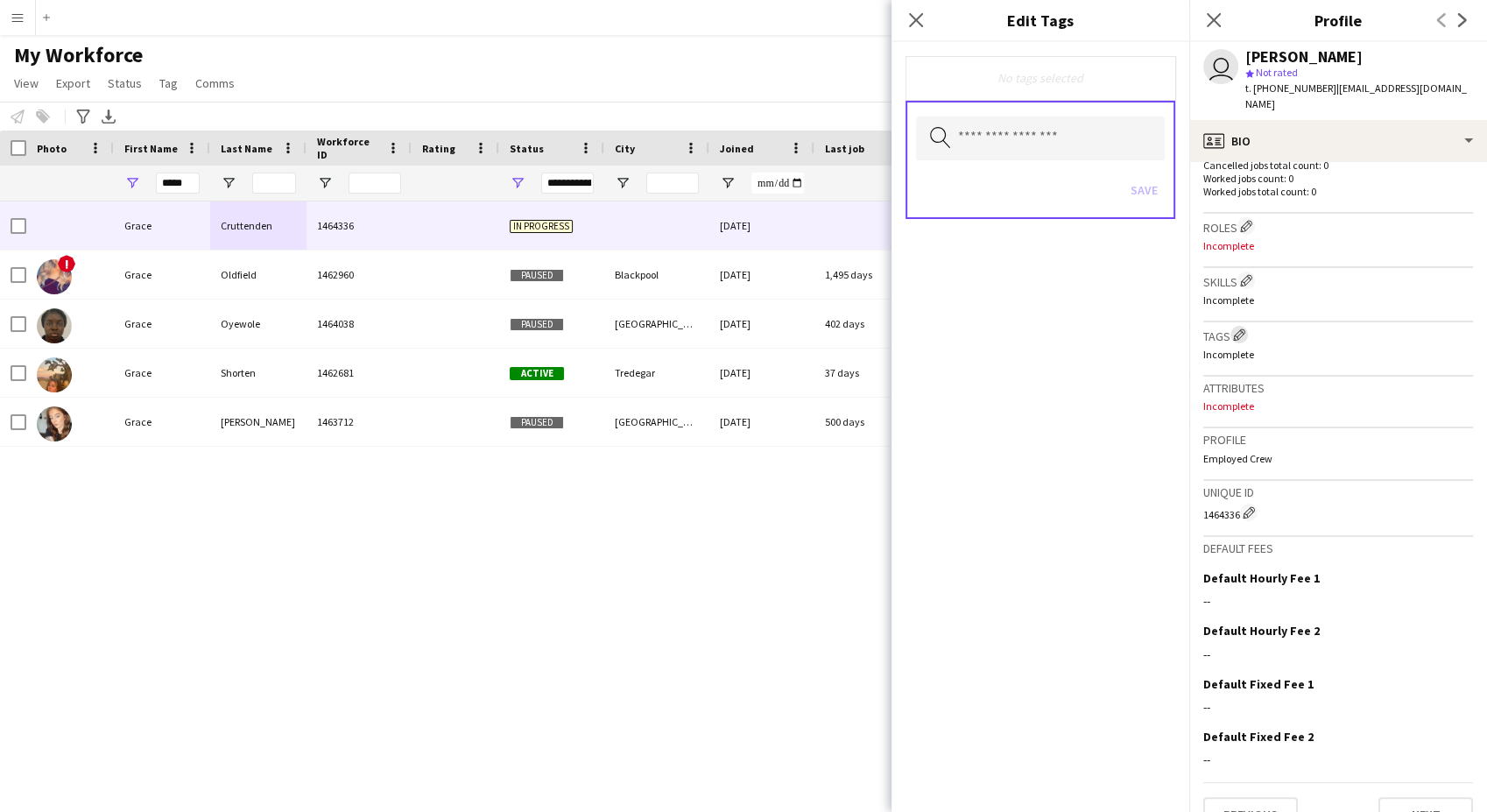
click at [1239, 328] on app-icon "Edit crew company tags" at bounding box center [1238, 334] width 12 height 12
click at [1044, 141] on input "text" at bounding box center [1040, 138] width 249 height 44
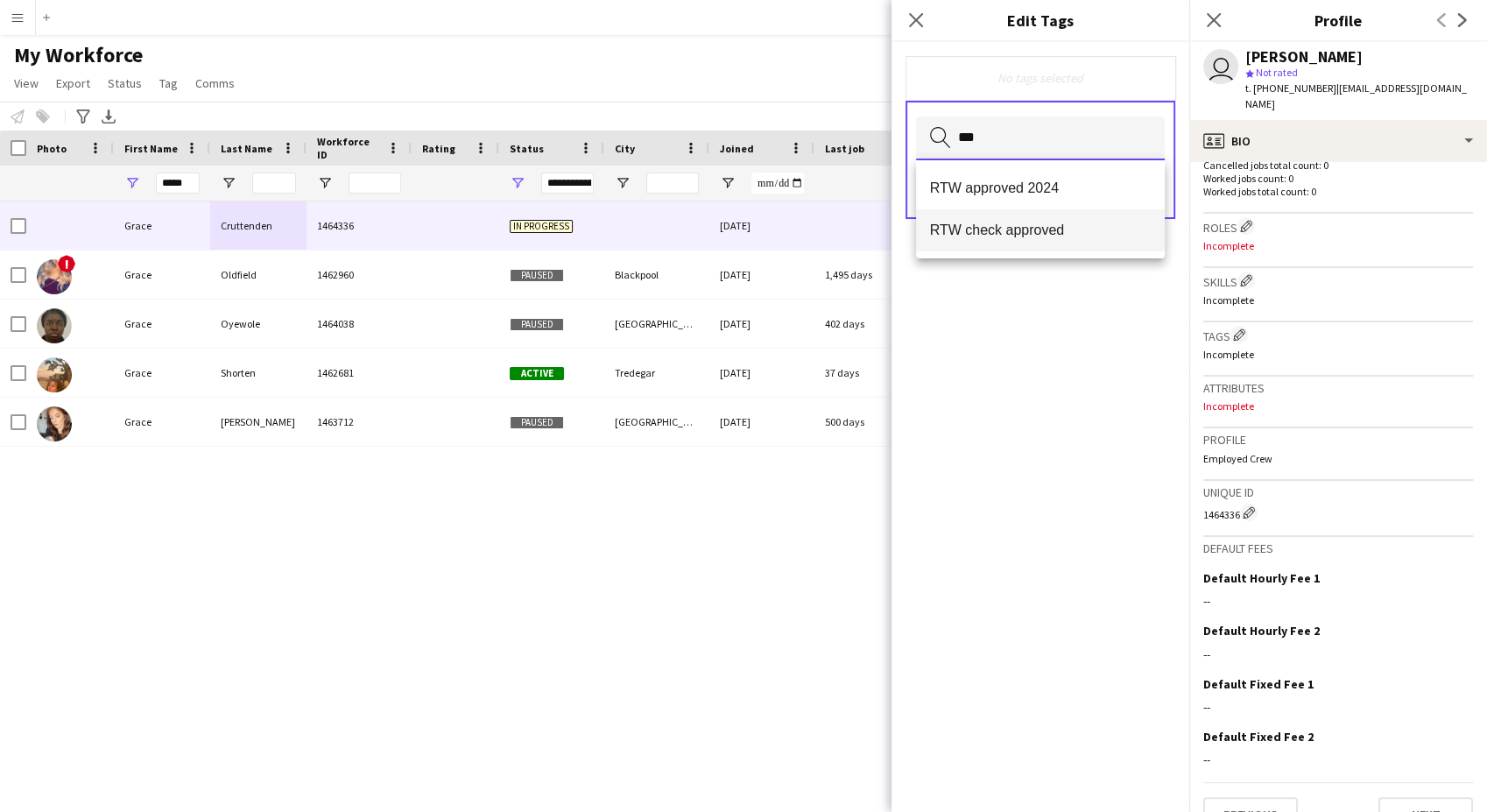
type input "***"
click at [1050, 227] on span "RTW check approved" at bounding box center [1041, 229] width 221 height 16
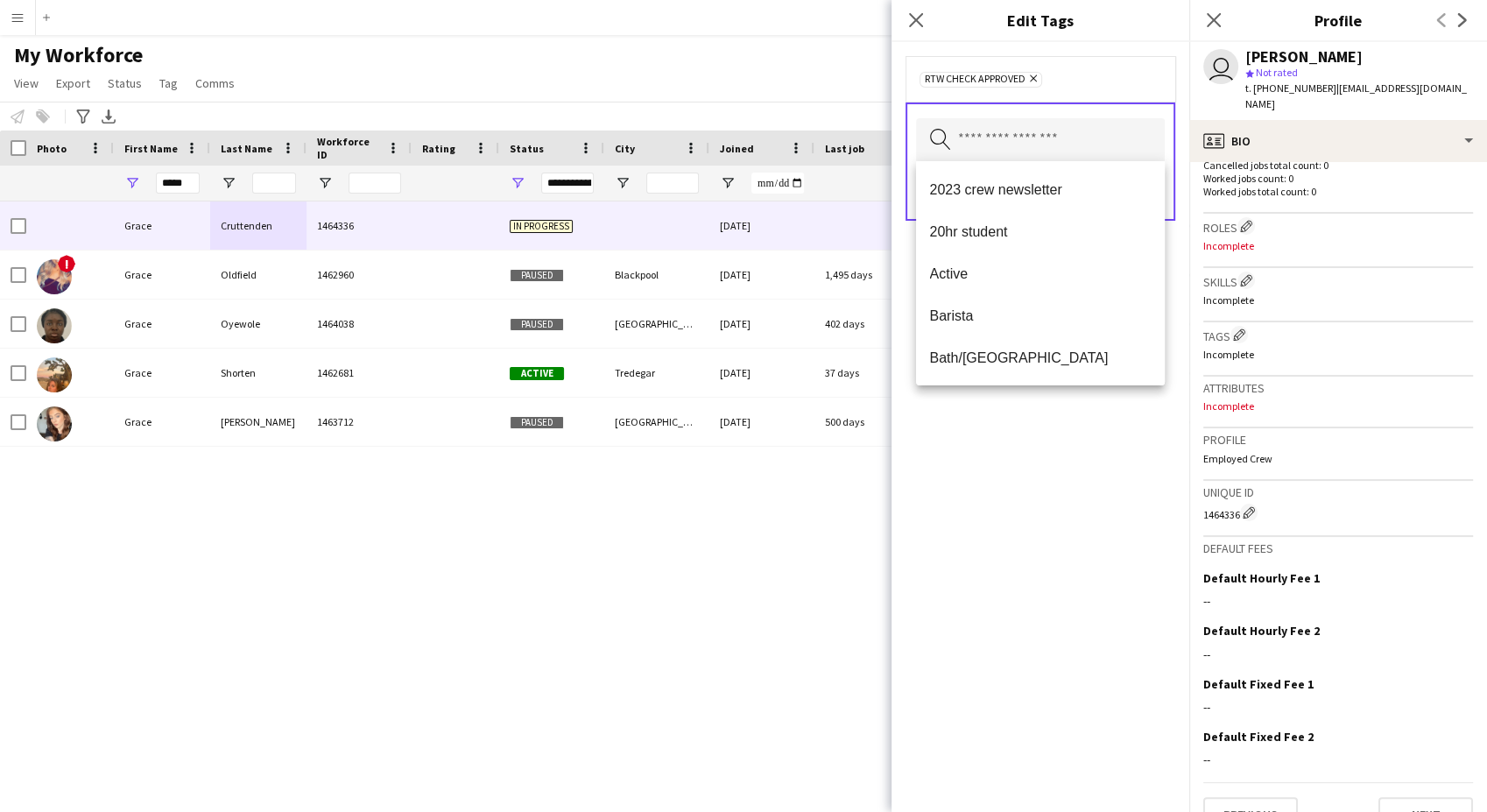
click at [1070, 73] on div "RTW check approved Remove" at bounding box center [1041, 79] width 242 height 17
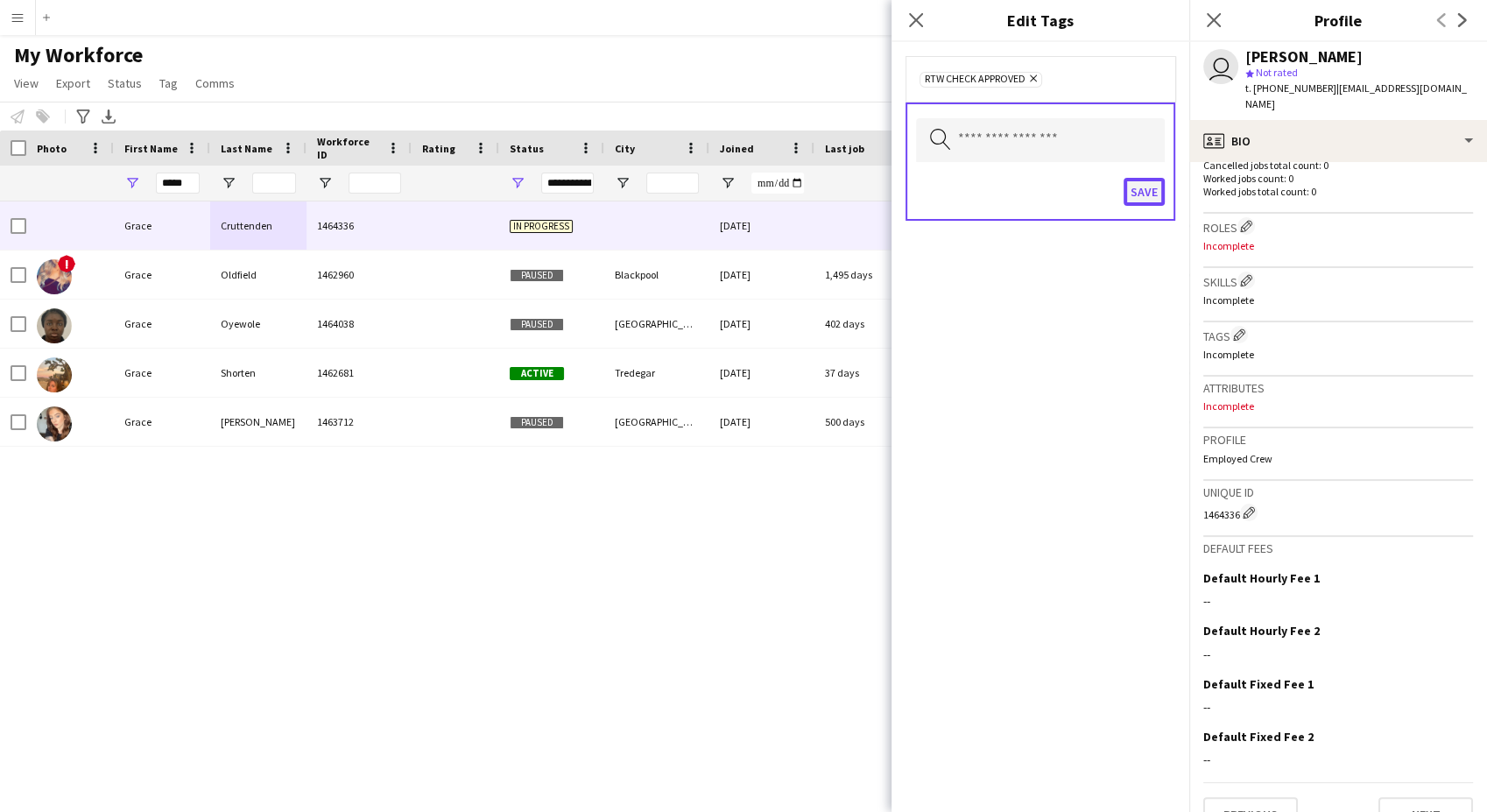
click at [1149, 184] on button "Save" at bounding box center [1143, 191] width 41 height 28
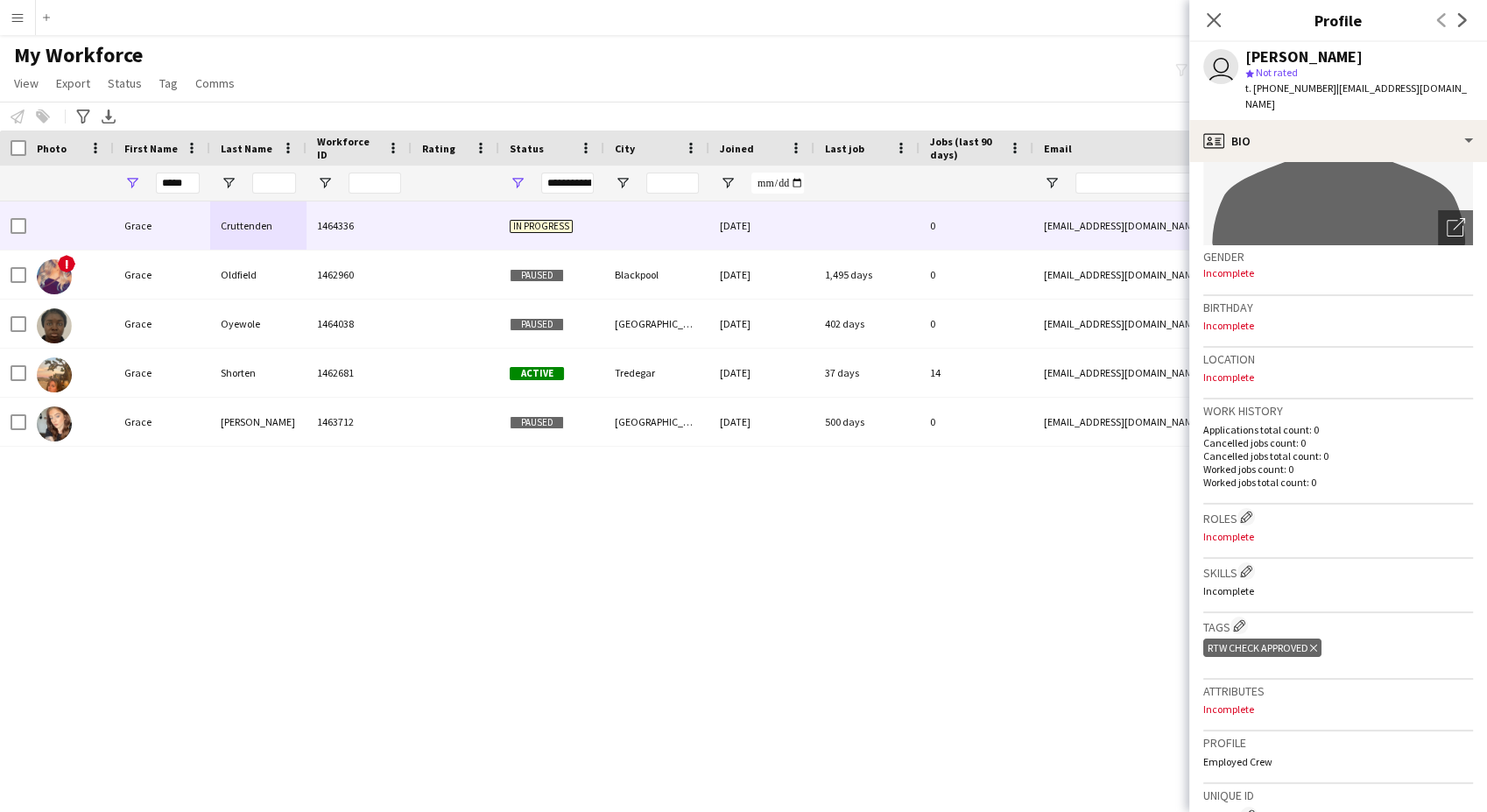
scroll to position [194, 0]
click at [771, 645] on div "[PERSON_NAME] 1464336 In progress [DATE] 0 [EMAIL_ADDRESS][DOMAIN_NAME] [PHONE_…" at bounding box center [717, 484] width 1434 height 564
click at [803, 532] on div "[PERSON_NAME] 1464336 In progress [DATE] 0 [EMAIL_ADDRESS][DOMAIN_NAME] [PHONE_…" at bounding box center [717, 484] width 1434 height 564
click at [1219, 20] on icon "Close pop-in" at bounding box center [1212, 19] width 16 height 16
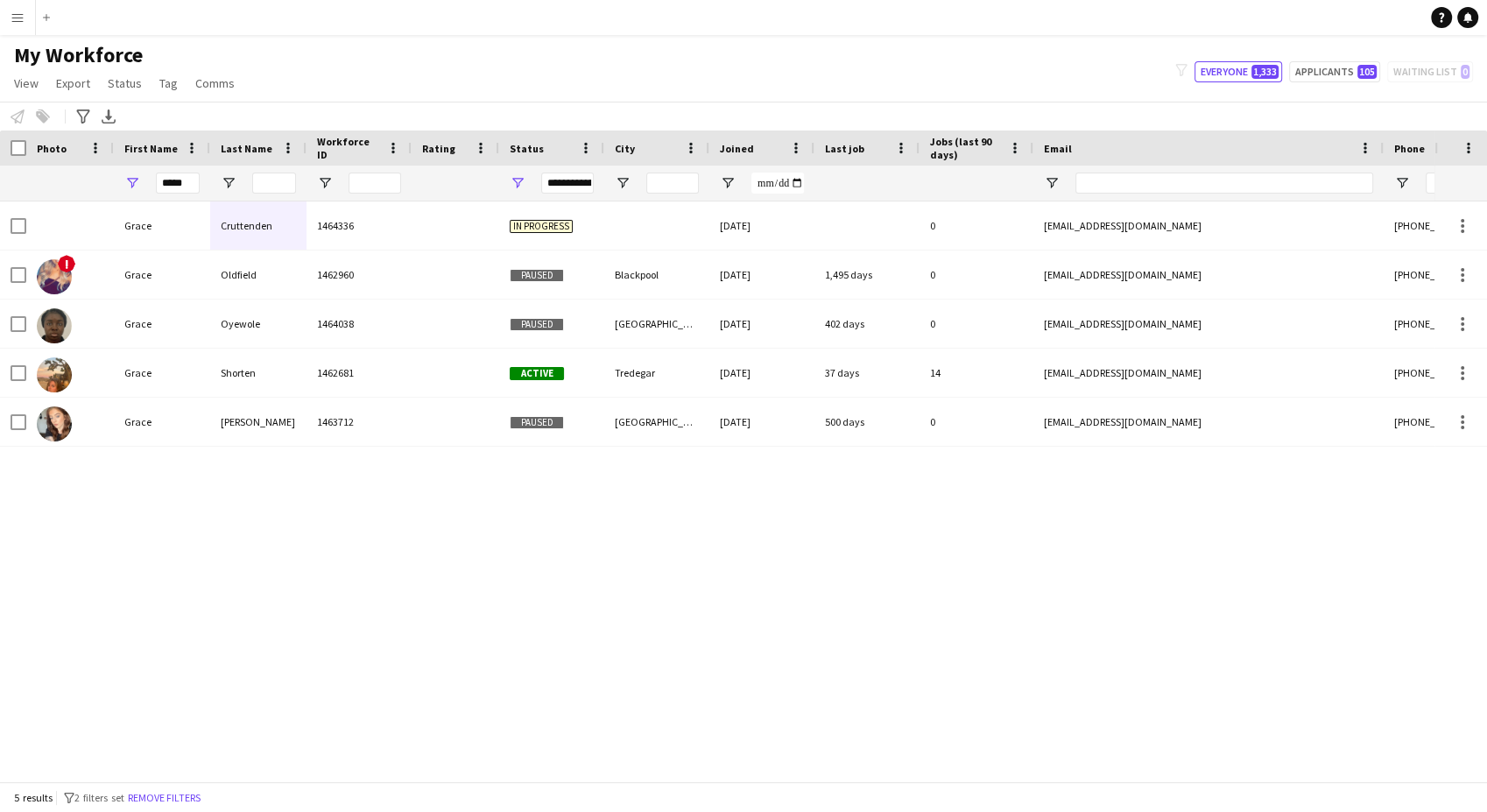
drag, startPoint x: 826, startPoint y: 609, endPoint x: 832, endPoint y: 648, distance: 39.5
click at [827, 609] on div "[PERSON_NAME] 1464336 In progress [DATE] 0 [EMAIL_ADDRESS][DOMAIN_NAME] [PHONE_…" at bounding box center [717, 484] width 1434 height 564
click at [812, 694] on div "[PERSON_NAME] 1464336 In progress [DATE] 0 [EMAIL_ADDRESS][DOMAIN_NAME] [PHONE_…" at bounding box center [717, 484] width 1434 height 564
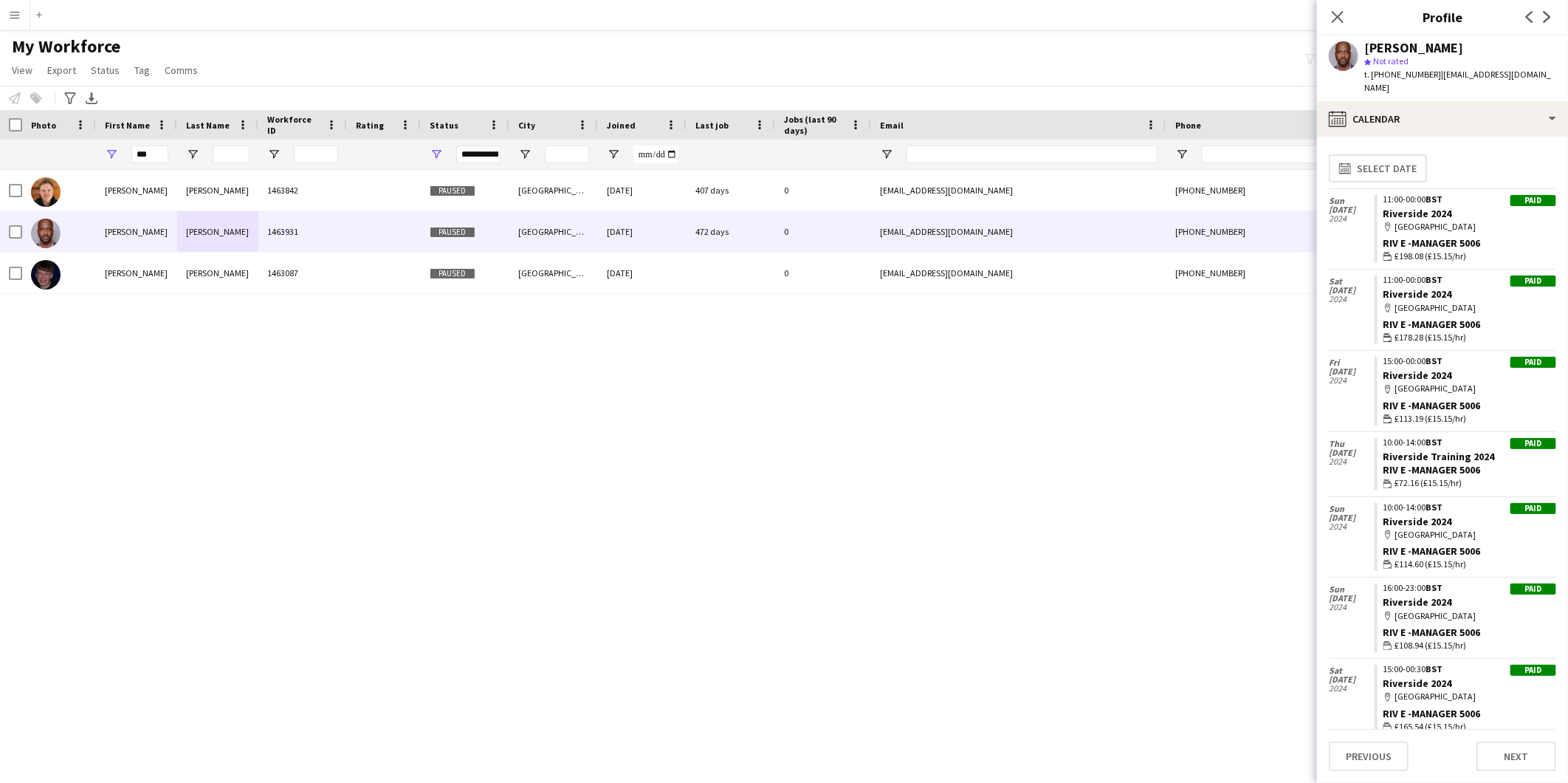
scroll to position [481, 0]
